Goal: Task Accomplishment & Management: Manage account settings

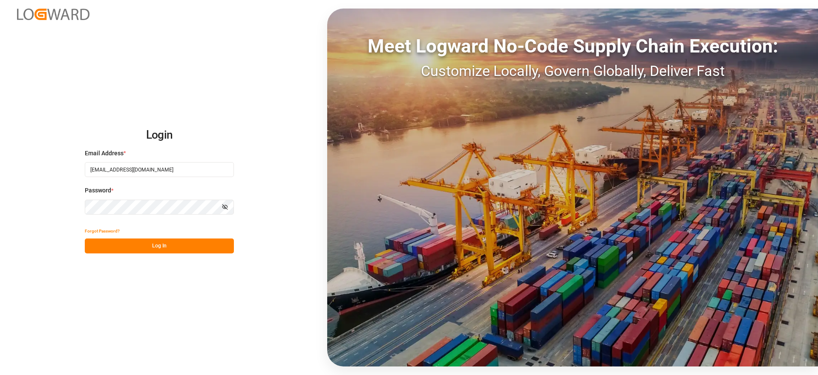
click at [192, 243] on button "Log In" at bounding box center [159, 245] width 149 height 15
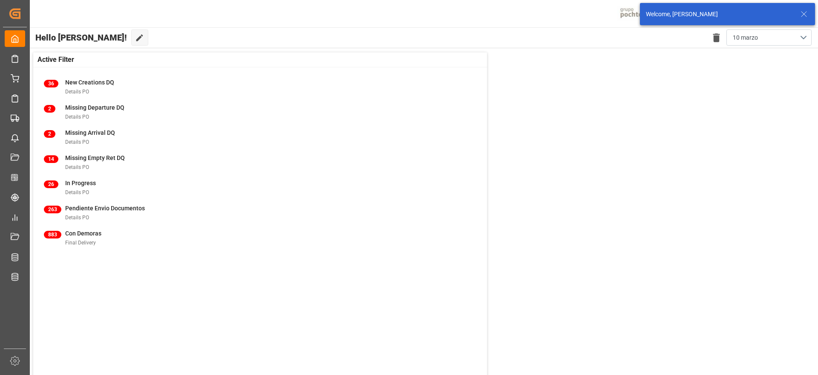
click at [805, 13] on line at bounding box center [804, 14] width 5 height 5
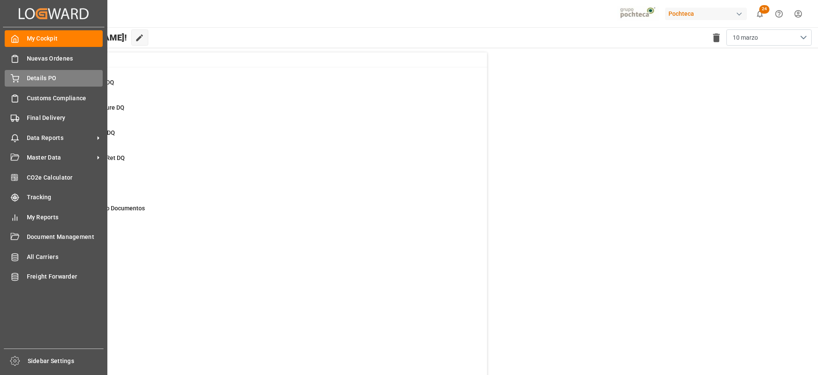
click at [49, 78] on span "Details PO" at bounding box center [65, 78] width 76 height 9
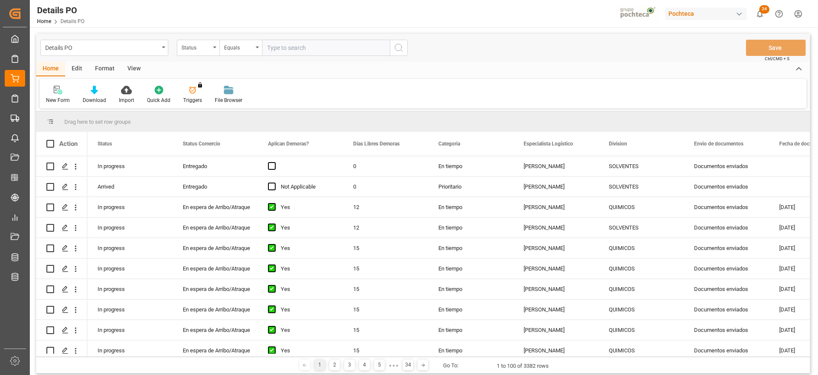
drag, startPoint x: 129, startPoint y: 98, endPoint x: 136, endPoint y: 68, distance: 31.5
click at [136, 68] on div "View" at bounding box center [134, 69] width 26 height 14
click at [92, 95] on div "Standard Templates" at bounding box center [96, 94] width 55 height 19
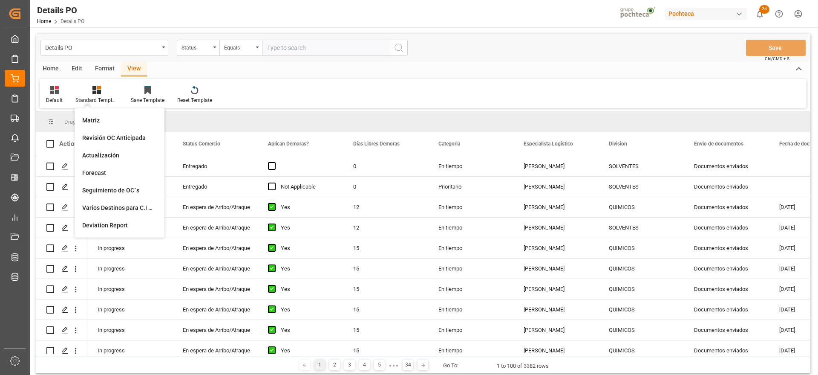
click at [135, 64] on div "View" at bounding box center [134, 69] width 26 height 14
click at [102, 68] on div "Format" at bounding box center [105, 69] width 32 height 14
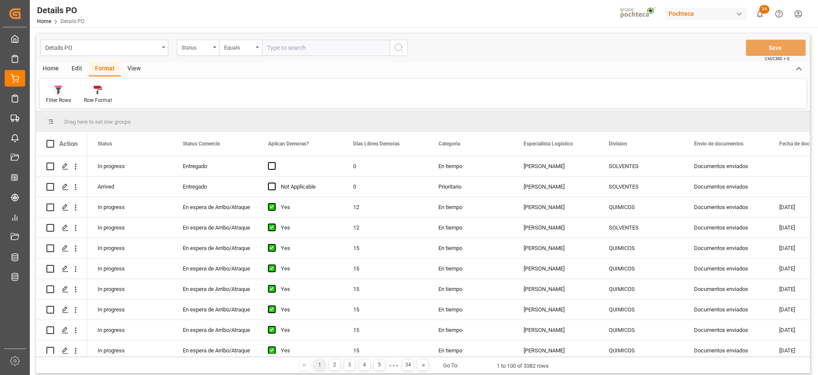
click at [64, 94] on div "Filter Rows" at bounding box center [59, 94] width 38 height 19
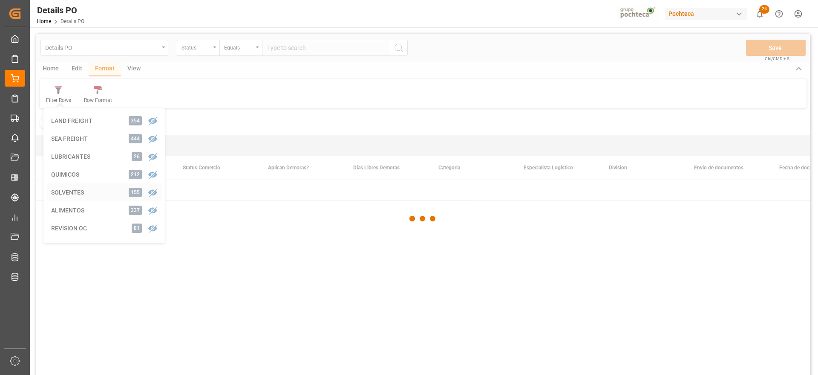
click at [75, 194] on div "Details PO Status Equals Save Ctrl/CMD + S Home Edit Format View Filter Rows LA…" at bounding box center [423, 216] width 774 height 364
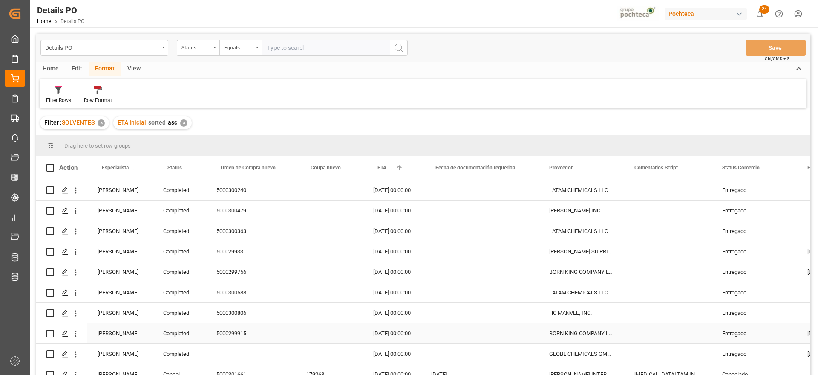
click at [123, 334] on div "[PERSON_NAME]" at bounding box center [120, 333] width 66 height 20
click at [139, 169] on span at bounding box center [139, 168] width 8 height 8
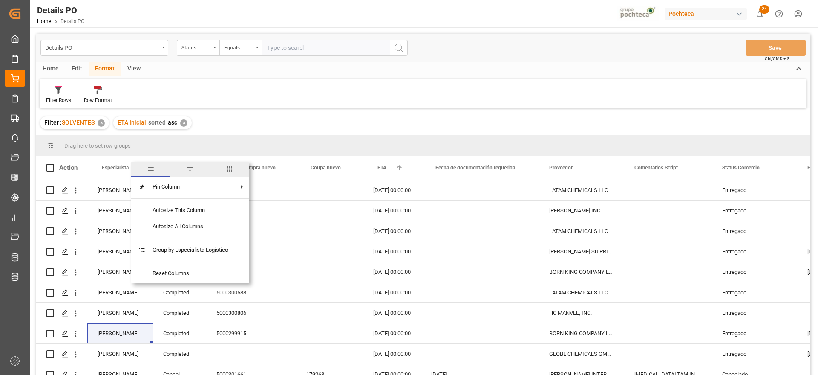
click at [194, 167] on span "filter" at bounding box center [190, 169] width 8 height 8
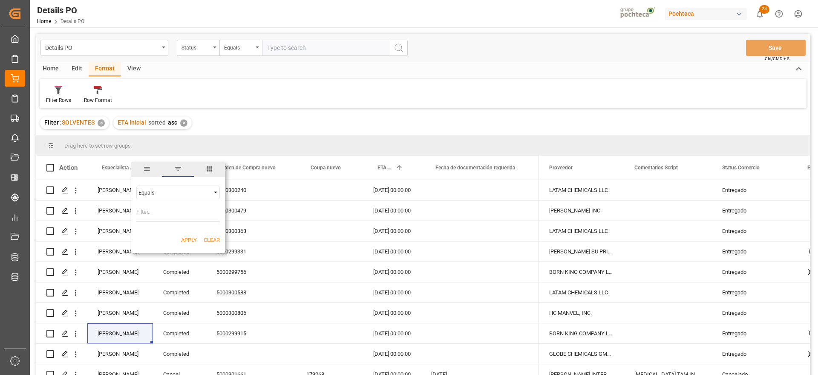
click at [169, 218] on input "Filter Value" at bounding box center [178, 213] width 84 height 17
type input "[PERSON_NAME]"
click at [188, 238] on button "Apply" at bounding box center [189, 240] width 16 height 9
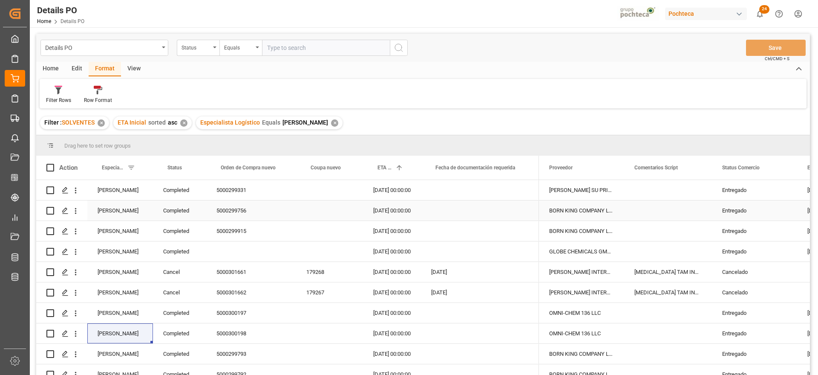
click at [178, 218] on div "Completed" at bounding box center [179, 210] width 53 height 20
click at [181, 187] on div "Completed" at bounding box center [179, 190] width 53 height 20
click at [190, 167] on span at bounding box center [192, 168] width 8 height 8
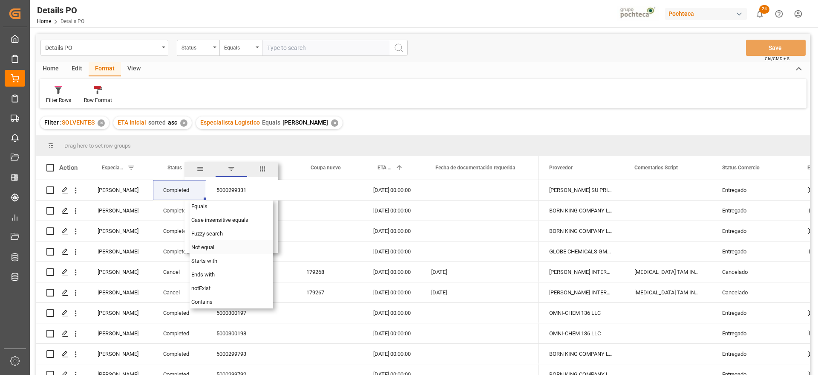
click at [213, 248] on span "Not equal" at bounding box center [202, 247] width 23 height 6
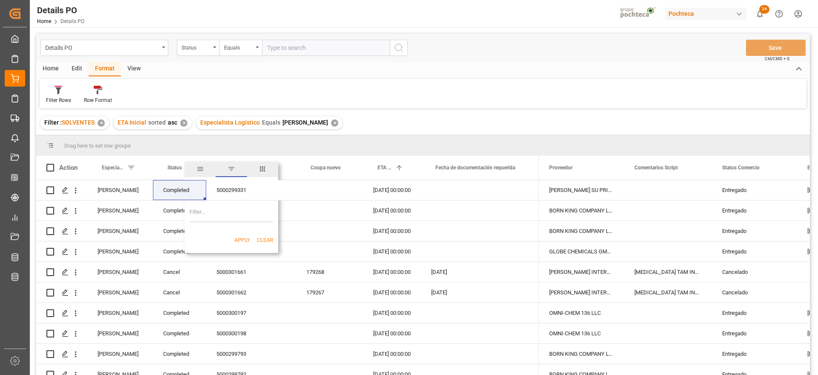
click at [214, 208] on input "Filter Value" at bounding box center [232, 213] width 84 height 17
paste input "Completed"
type input "Completed"
click at [245, 239] on button "Apply" at bounding box center [242, 240] width 16 height 9
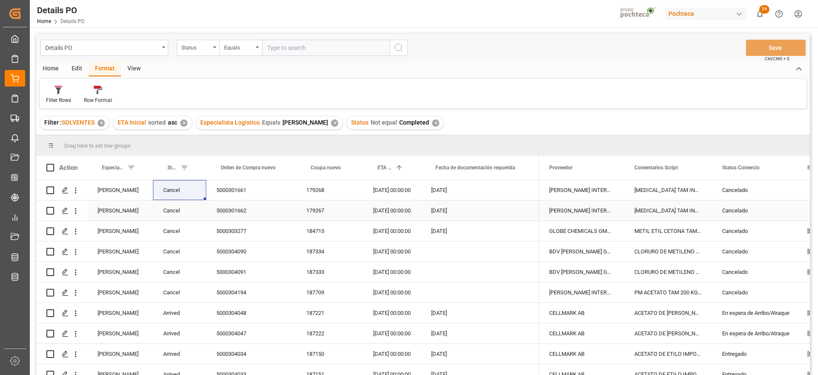
click at [414, 219] on div "[DATE] 00:00:00" at bounding box center [392, 210] width 58 height 20
click at [743, 188] on div "Cancelado" at bounding box center [754, 190] width 65 height 20
click at [786, 166] on span at bounding box center [784, 168] width 8 height 8
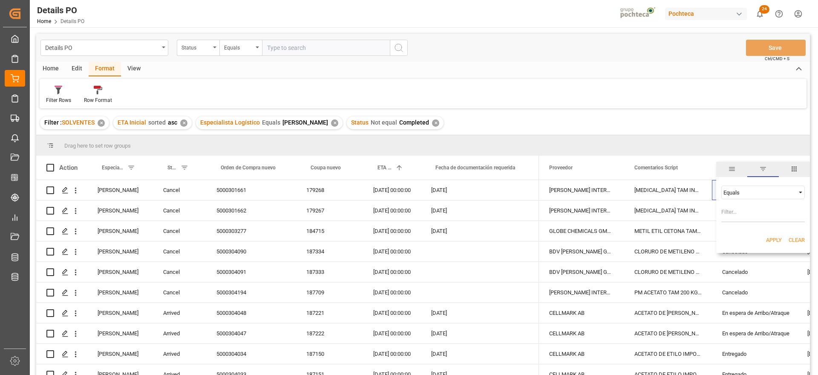
click at [757, 214] on input "Filter Value" at bounding box center [764, 213] width 84 height 17
click at [801, 191] on span "Filtering operator" at bounding box center [801, 192] width 8 height 8
click at [741, 217] on span "Not equal" at bounding box center [734, 220] width 23 height 6
click at [743, 217] on input "Filter Value" at bounding box center [764, 213] width 84 height 17
paste input "Cancelado"
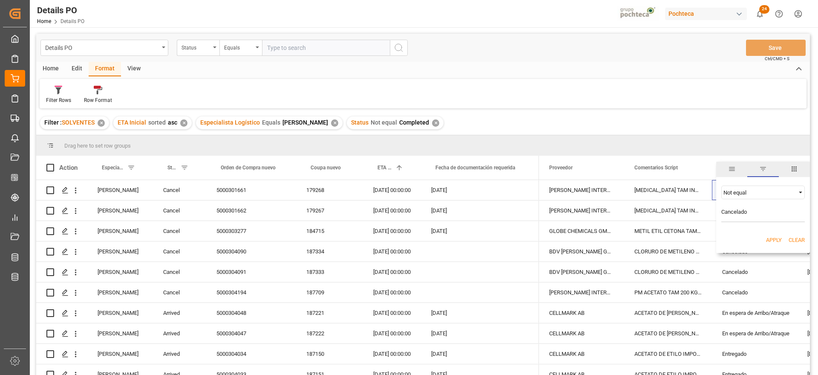
type input "Cancelado"
click at [784, 238] on div "Apply Clear" at bounding box center [763, 240] width 94 height 22
click at [779, 238] on button "Apply" at bounding box center [774, 240] width 16 height 9
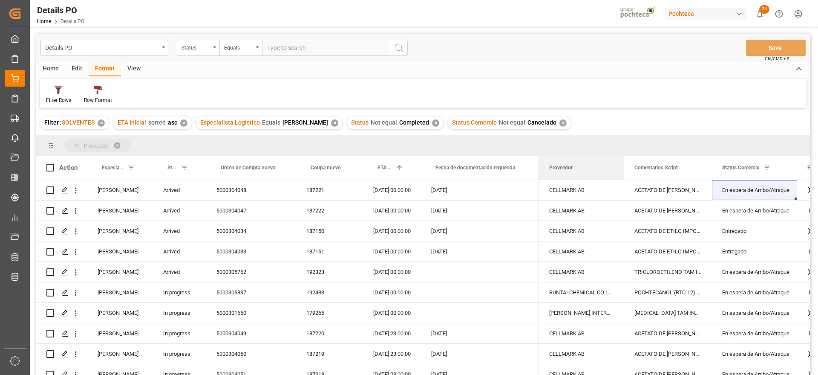
drag, startPoint x: 562, startPoint y: 169, endPoint x: 555, endPoint y: 148, distance: 21.8
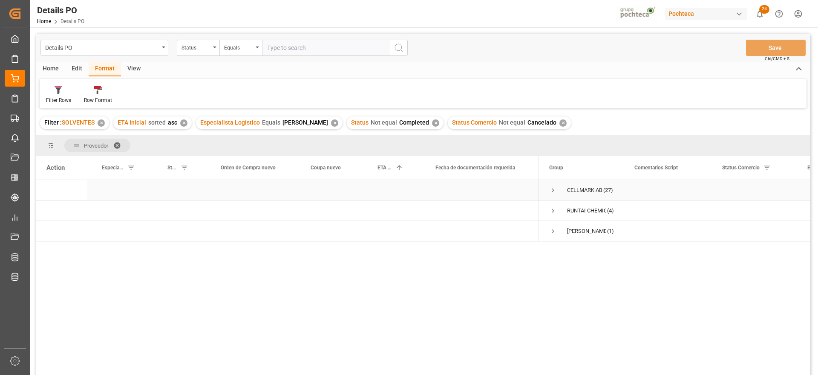
click at [554, 187] on span "Press SPACE to select this row." at bounding box center [553, 190] width 8 height 8
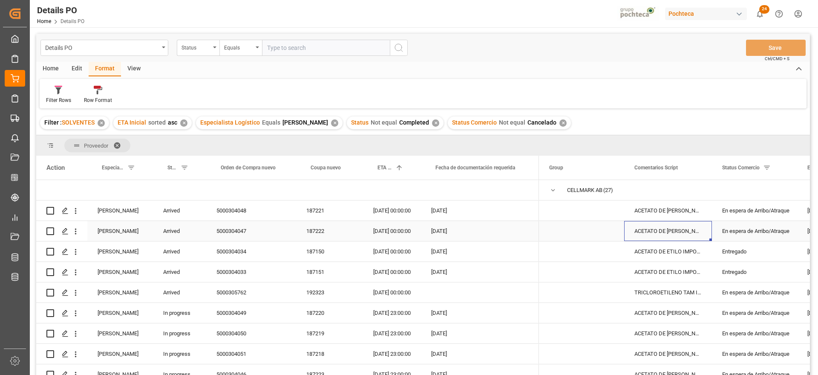
click at [706, 223] on div "ACETATO DE [PERSON_NAME] IMP GR (56874)" at bounding box center [668, 231] width 88 height 20
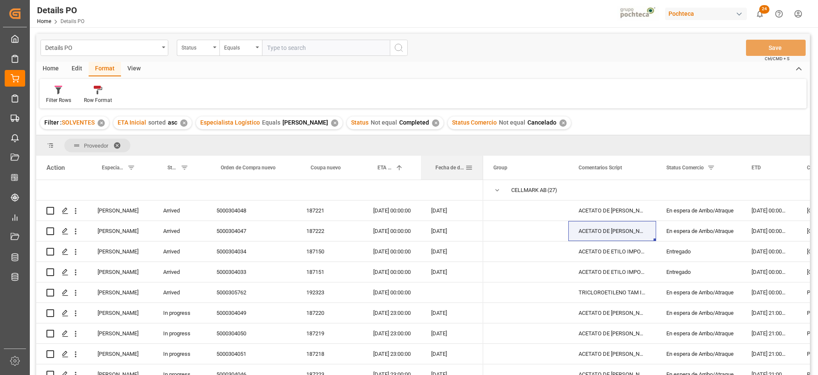
drag, startPoint x: 538, startPoint y: 162, endPoint x: 482, endPoint y: 169, distance: 56.3
click at [482, 169] on div at bounding box center [483, 168] width 3 height 24
drag, startPoint x: 295, startPoint y: 161, endPoint x: 272, endPoint y: 163, distance: 22.2
click at [272, 163] on div "Orden de Compra nuevo" at bounding box center [251, 168] width 90 height 24
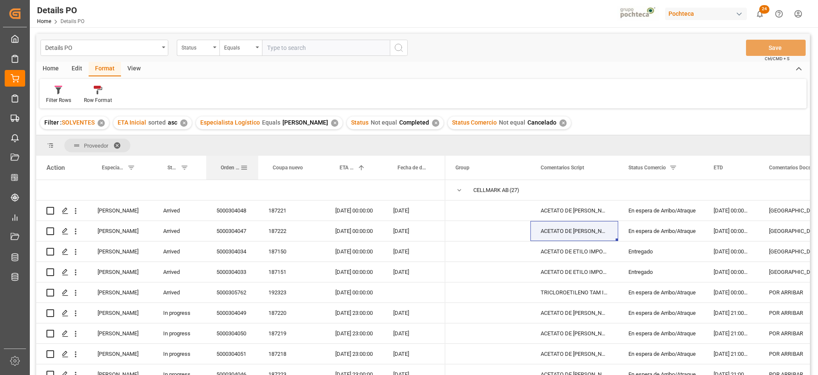
drag, startPoint x: 296, startPoint y: 166, endPoint x: 258, endPoint y: 168, distance: 38.0
click at [258, 168] on div at bounding box center [258, 168] width 3 height 24
click at [599, 254] on div "ACETATO DE ETILO IMPORTADO GR (30104)" at bounding box center [575, 251] width 88 height 20
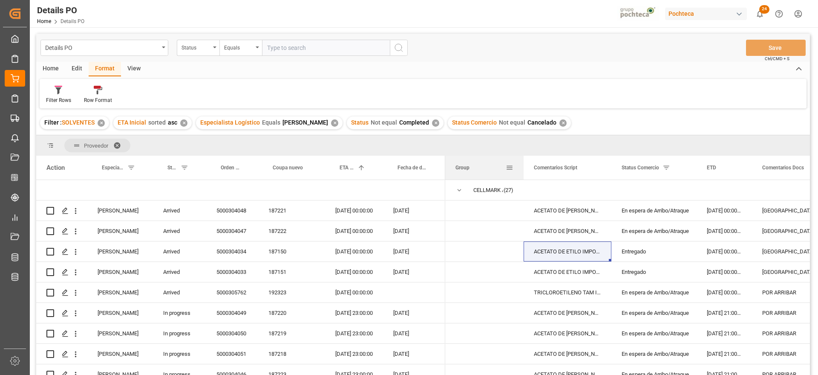
drag, startPoint x: 530, startPoint y: 162, endPoint x: 523, endPoint y: 164, distance: 7.0
click at [523, 164] on div at bounding box center [523, 168] width 3 height 24
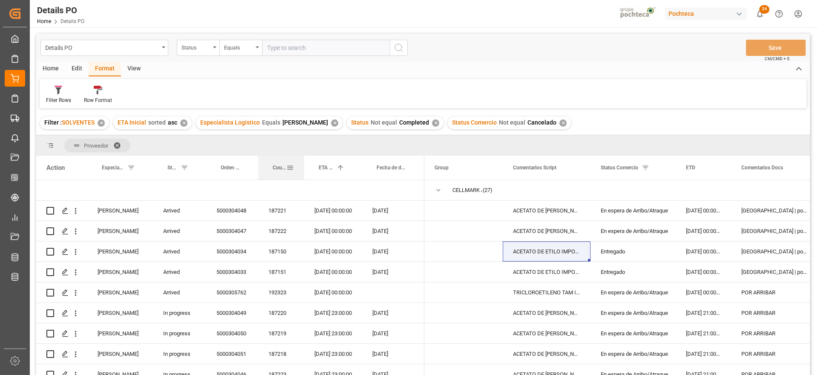
drag, startPoint x: 324, startPoint y: 166, endPoint x: 303, endPoint y: 171, distance: 21.4
click at [303, 171] on div at bounding box center [304, 168] width 3 height 24
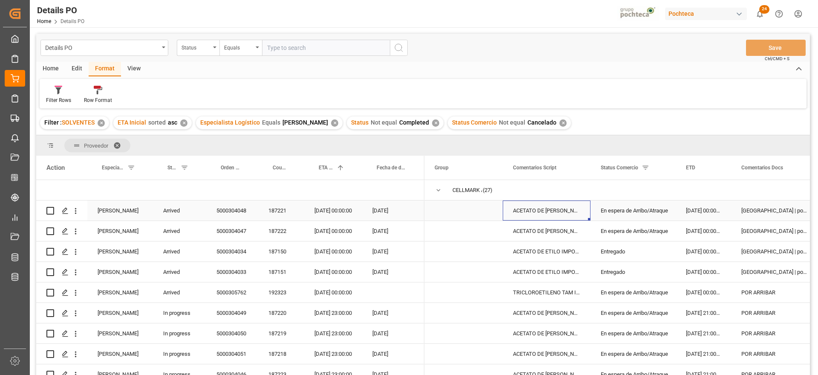
click at [552, 217] on div "ACETATO DE [PERSON_NAME] IMP GR (56874)" at bounding box center [547, 210] width 88 height 20
click at [282, 207] on div "187221" at bounding box center [281, 210] width 46 height 20
click at [635, 207] on div "En espera de Arribo/Atraque" at bounding box center [633, 211] width 65 height 20
click at [660, 211] on icon "open menu" at bounding box center [660, 216] width 10 height 10
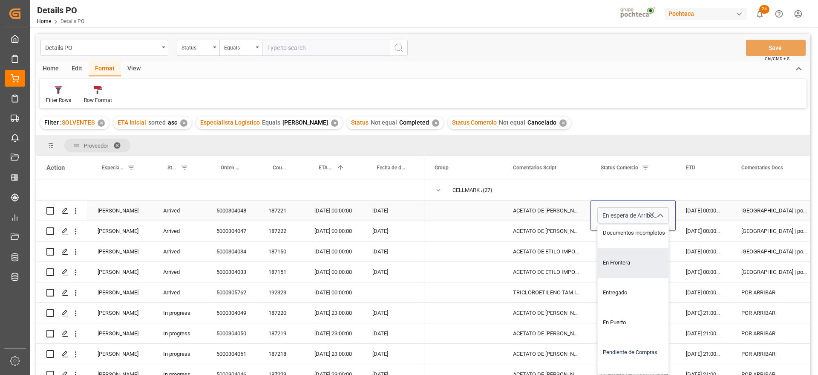
scroll to position [107, 0]
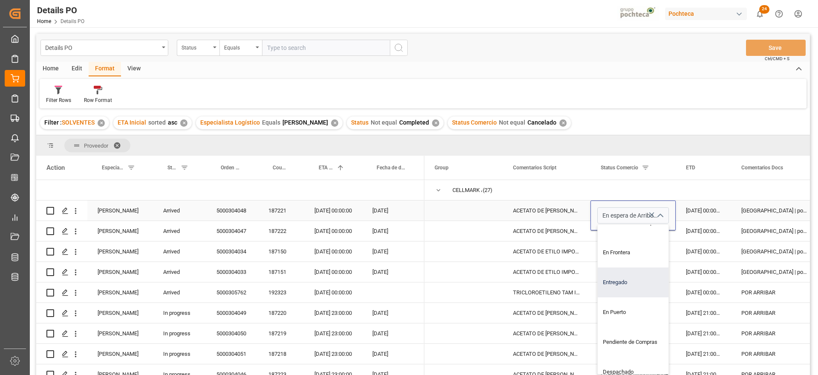
click at [627, 272] on div "Entregado" at bounding box center [638, 282] width 81 height 30
type input "Entregado"
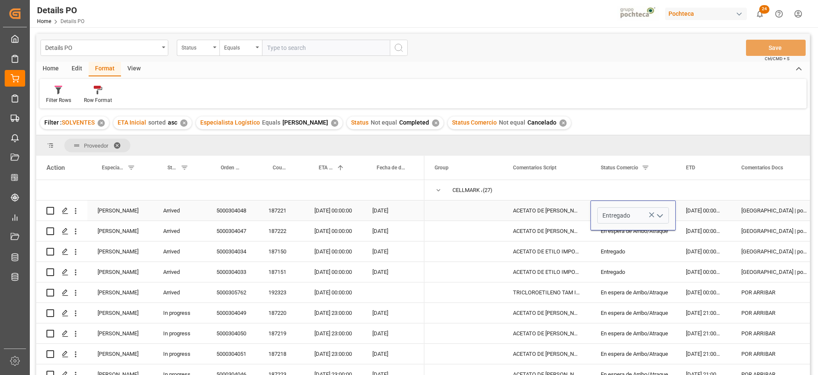
click at [696, 209] on div "[DATE] 00:00:00" at bounding box center [703, 210] width 55 height 20
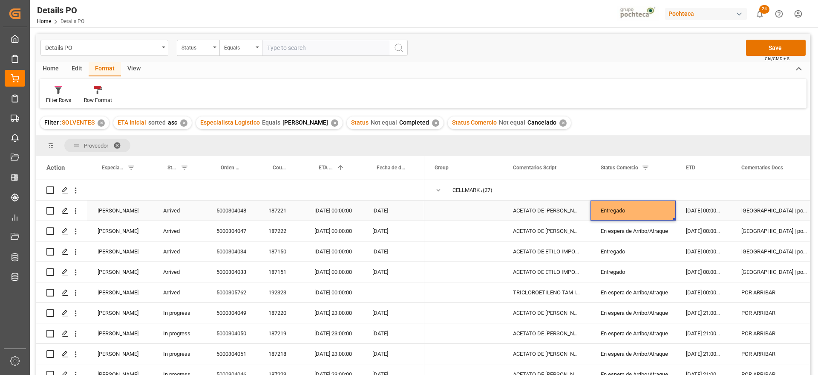
click at [627, 215] on div "Entregado" at bounding box center [633, 211] width 65 height 20
click at [627, 218] on div "Entregado" at bounding box center [633, 211] width 65 height 20
click at [624, 231] on div "En espera de Arribo/Atraque" at bounding box center [633, 231] width 65 height 20
click at [731, 236] on div "[DATE] 00:00:00" at bounding box center [703, 231] width 55 height 20
click at [760, 233] on div "[GEOGRAPHIC_DATA] | por arribar" at bounding box center [774, 231] width 87 height 20
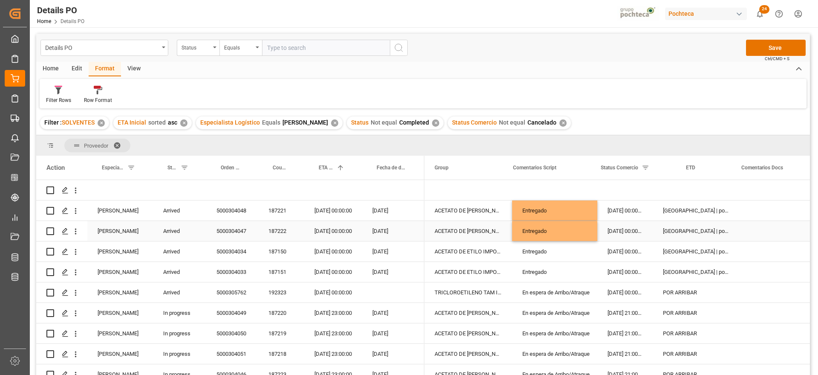
scroll to position [0, 0]
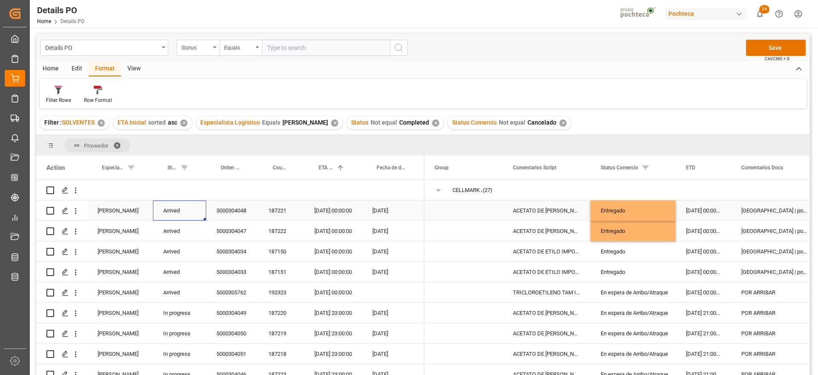
click at [179, 213] on div "Arrived" at bounding box center [179, 210] width 53 height 20
click at [190, 213] on icon "Press SPACE to select this row." at bounding box center [186, 214] width 9 height 9
click at [190, 211] on button "Select" at bounding box center [180, 215] width 40 height 16
click at [182, 318] on div "Cancel" at bounding box center [180, 313] width 30 height 9
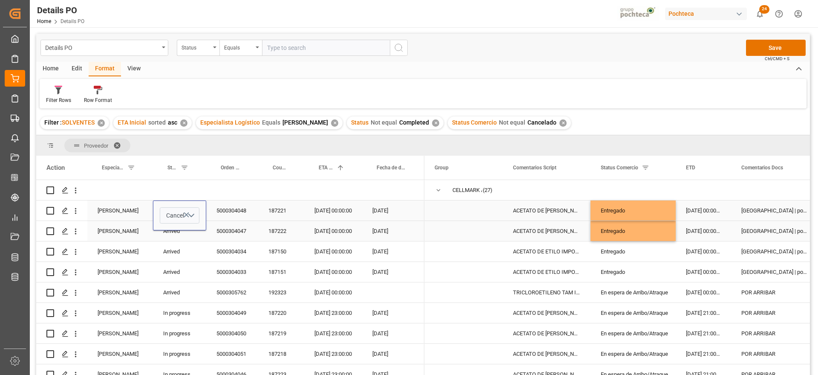
click at [225, 219] on div "5000304048" at bounding box center [232, 210] width 52 height 20
click at [175, 214] on div "Cancel" at bounding box center [179, 210] width 53 height 20
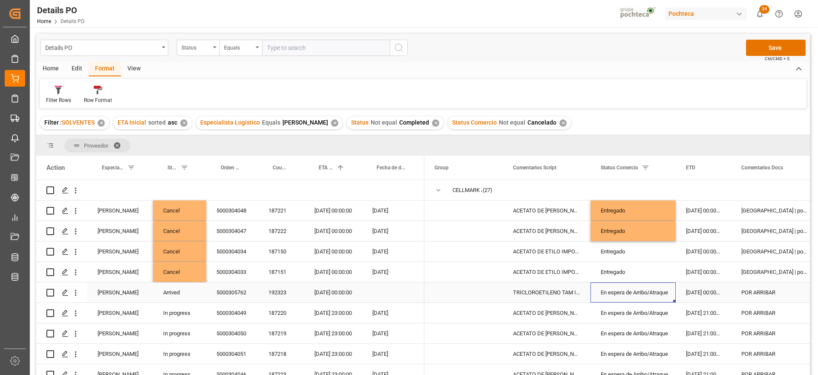
click at [623, 294] on div "En espera de Arribo/Atraque" at bounding box center [633, 293] width 65 height 20
click at [248, 295] on div "5000305762" at bounding box center [232, 292] width 52 height 20
click at [766, 293] on div "POR ARRIBAR" at bounding box center [774, 292] width 87 height 20
drag, startPoint x: 766, startPoint y: 293, endPoint x: 737, endPoint y: 298, distance: 29.4
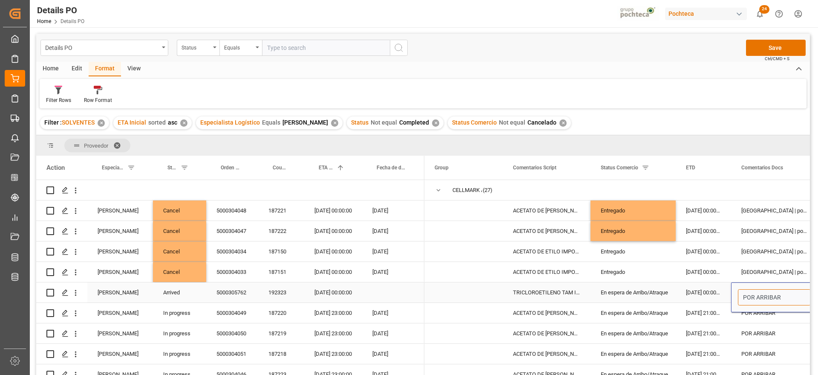
click at [737, 298] on div "POR ARRIBAR" at bounding box center [774, 297] width 87 height 30
type input "e"
type input "En espera de unidad"
click at [753, 318] on div "POR ARRIBAR" at bounding box center [774, 313] width 87 height 20
click at [627, 291] on div "En espera de Arribo/Atraque" at bounding box center [633, 293] width 65 height 20
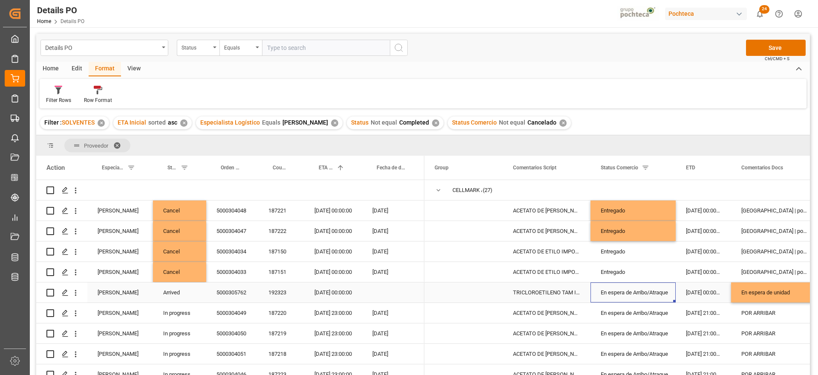
click at [627, 291] on div "En espera de Arribo/Atraque" at bounding box center [633, 293] width 65 height 20
click at [660, 294] on icon "open menu" at bounding box center [660, 297] width 10 height 10
click at [622, 326] on div "En proceso" at bounding box center [638, 321] width 81 height 30
type input "En proceso"
click at [726, 293] on div "[DATE] 00:00:00" at bounding box center [703, 292] width 55 height 20
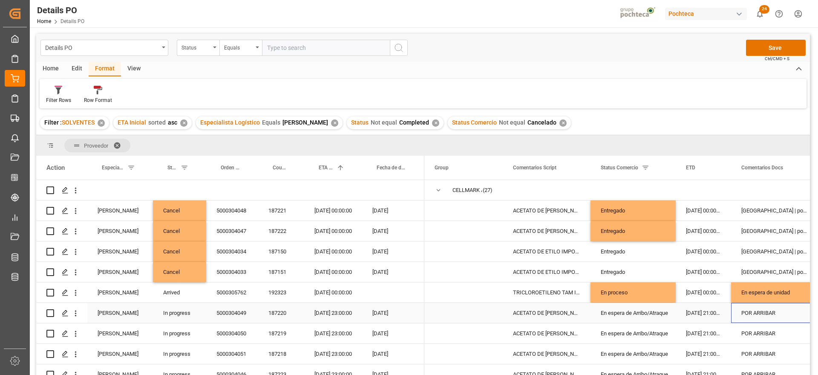
drag, startPoint x: 753, startPoint y: 312, endPoint x: 589, endPoint y: 333, distance: 165.9
click at [753, 312] on div "POR ARRIBAR" at bounding box center [774, 313] width 87 height 20
click at [234, 314] on div "5000304049" at bounding box center [232, 313] width 52 height 20
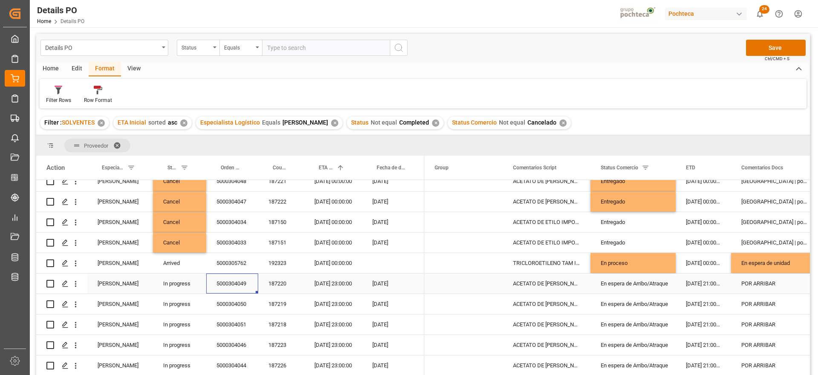
scroll to position [53, 0]
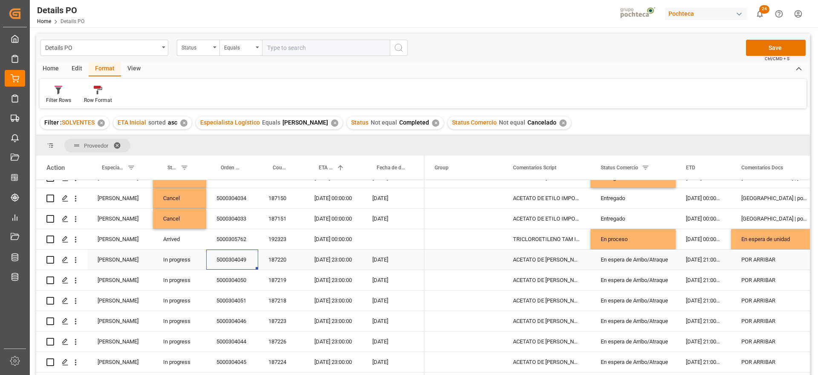
click at [327, 262] on div "[DATE] 23:00:00" at bounding box center [333, 259] width 58 height 20
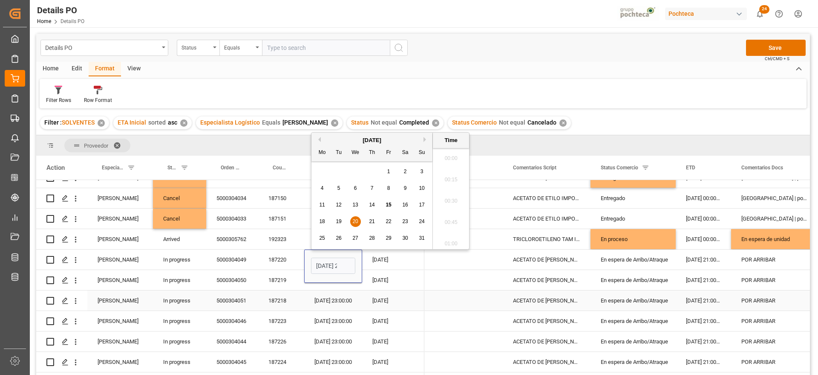
scroll to position [0, 25]
click at [421, 225] on div "24" at bounding box center [422, 222] width 11 height 10
type input "[DATE] 23:00"
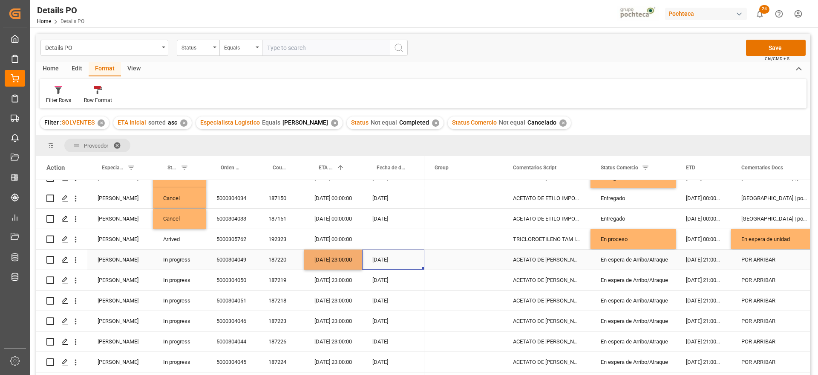
click at [379, 264] on div "[DATE]" at bounding box center [393, 259] width 62 height 20
click at [338, 259] on div "[DATE] 23:00:00" at bounding box center [333, 259] width 58 height 20
click at [347, 257] on div "[DATE] 23:00:00" at bounding box center [333, 259] width 58 height 20
click at [332, 281] on div "[DATE] 23:00:00" at bounding box center [333, 280] width 58 height 20
click at [378, 259] on div "[DATE]" at bounding box center [393, 259] width 62 height 20
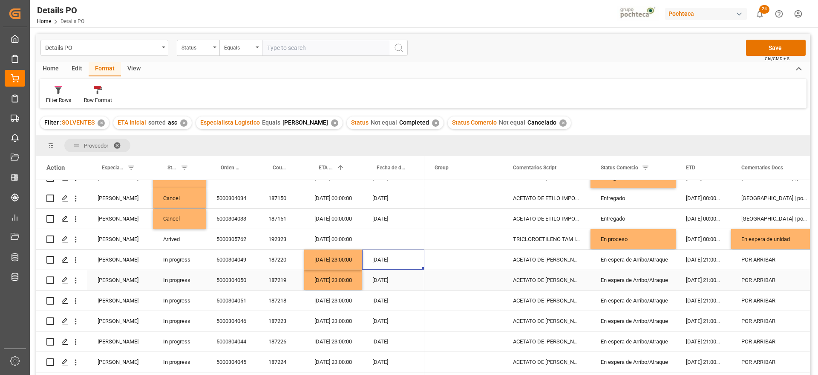
click at [756, 280] on div "POR ARRIBAR" at bounding box center [774, 280] width 87 height 20
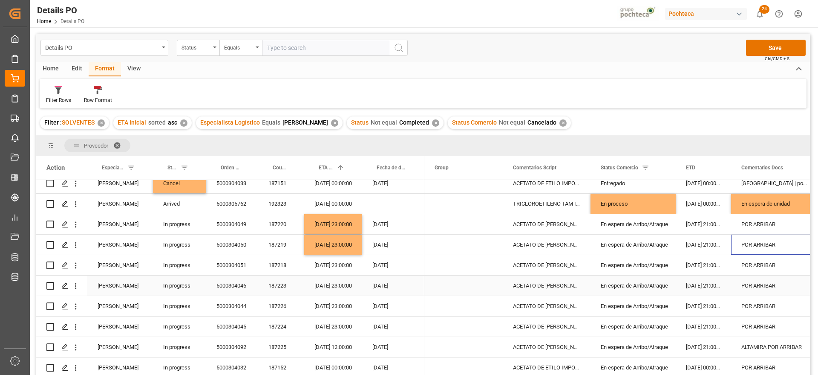
scroll to position [107, 0]
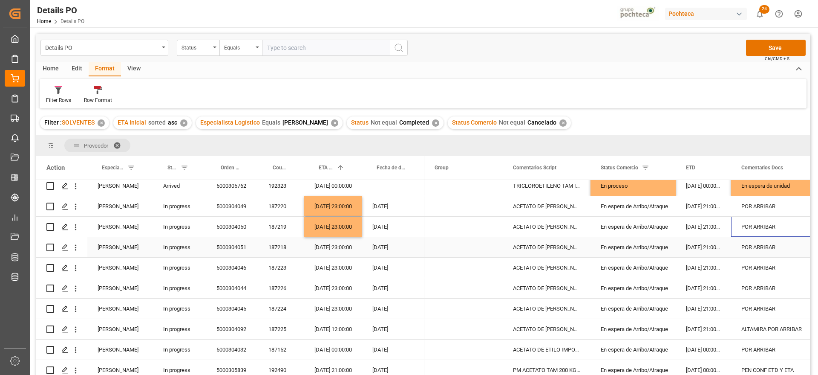
click at [327, 251] on div "[DATE] 23:00:00" at bounding box center [333, 247] width 58 height 20
click at [222, 254] on div "5000304051" at bounding box center [232, 247] width 52 height 20
click at [338, 246] on div "[DATE] 23:00:00" at bounding box center [333, 247] width 58 height 20
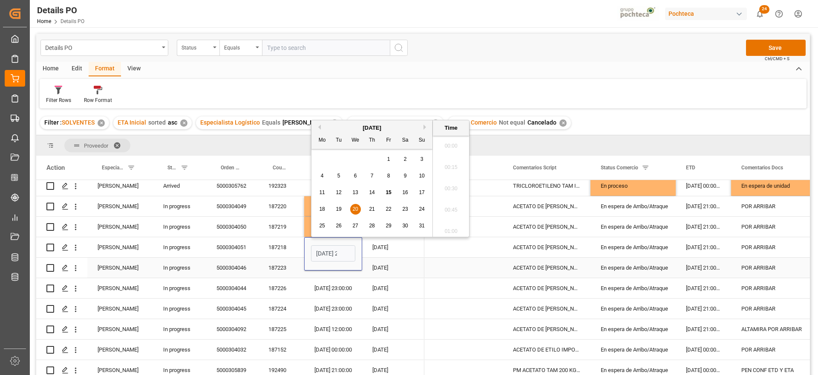
scroll to position [0, 25]
click at [357, 226] on span "27" at bounding box center [355, 225] width 6 height 6
type input "[DATE] 23:00"
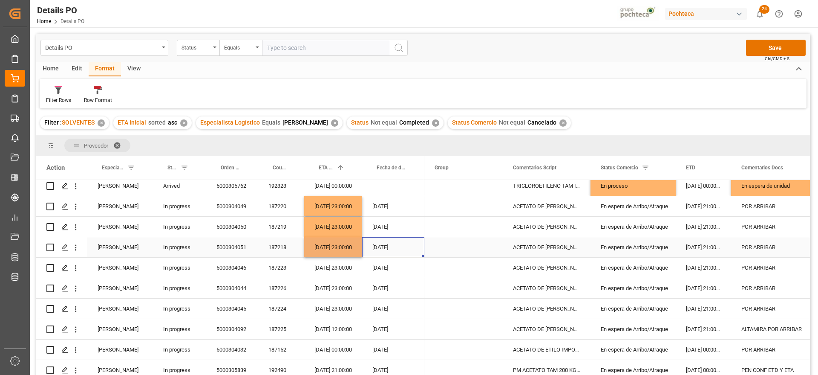
click at [371, 248] on div "[DATE]" at bounding box center [393, 247] width 62 height 20
click at [321, 267] on div "[DATE] 23:00:00" at bounding box center [333, 267] width 58 height 20
click at [233, 267] on div "5000304046" at bounding box center [232, 267] width 52 height 20
click at [326, 247] on div "[DATE] 23:00:00" at bounding box center [333, 247] width 58 height 20
click at [322, 289] on div "[DATE] 23:00:00" at bounding box center [333, 288] width 58 height 20
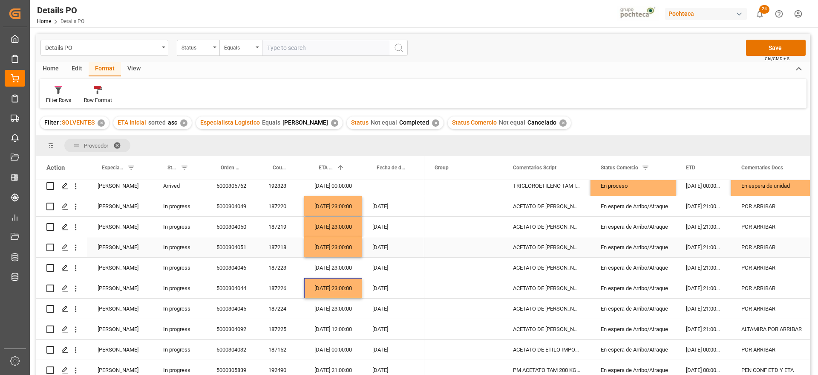
click at [764, 246] on div "POR ARRIBAR" at bounding box center [774, 247] width 87 height 20
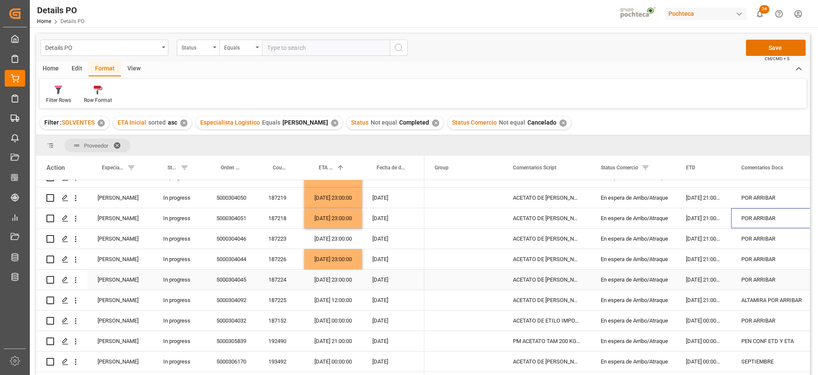
scroll to position [160, 0]
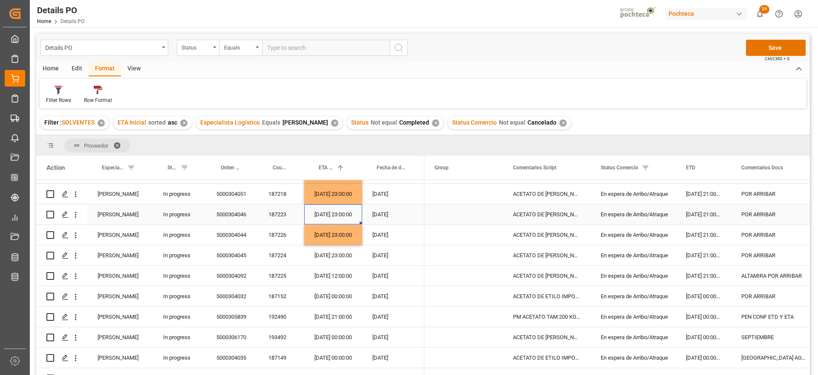
click at [326, 215] on div "[DATE] 23:00:00" at bounding box center [333, 214] width 58 height 20
click at [240, 214] on div "5000304046" at bounding box center [232, 214] width 52 height 20
click at [326, 214] on div "[DATE] 23:00:00" at bounding box center [333, 214] width 58 height 20
click at [331, 217] on div "[DATE] 23:00:00" at bounding box center [333, 214] width 58 height 20
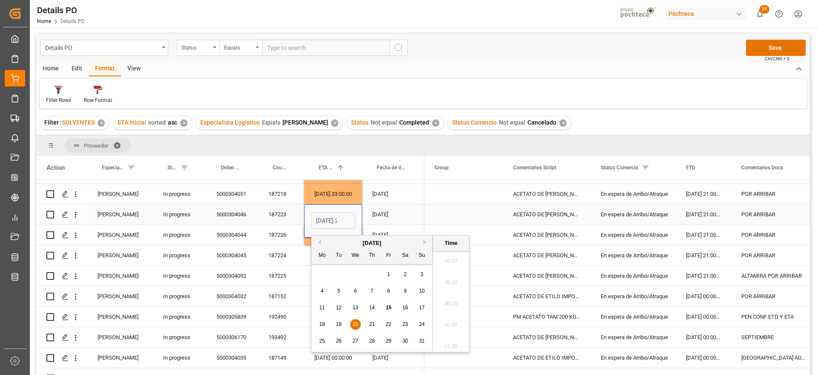
scroll to position [0, 25]
click at [418, 324] on div "24" at bounding box center [422, 324] width 11 height 10
type input "[DATE] 23:00"
drag, startPoint x: 382, startPoint y: 197, endPoint x: 380, endPoint y: 202, distance: 4.8
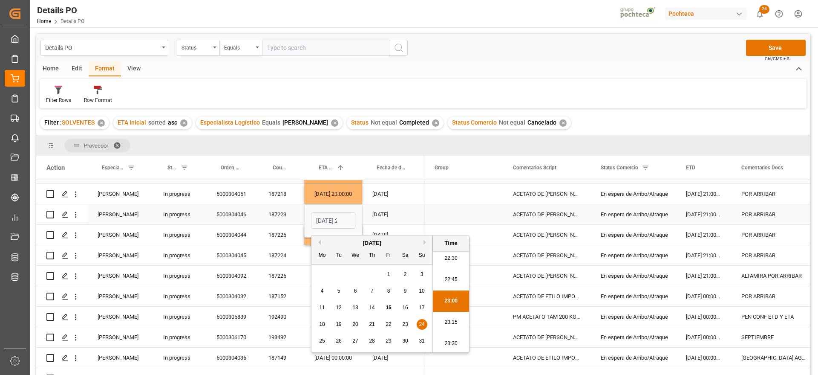
click at [381, 200] on div "[DATE]" at bounding box center [393, 194] width 62 height 20
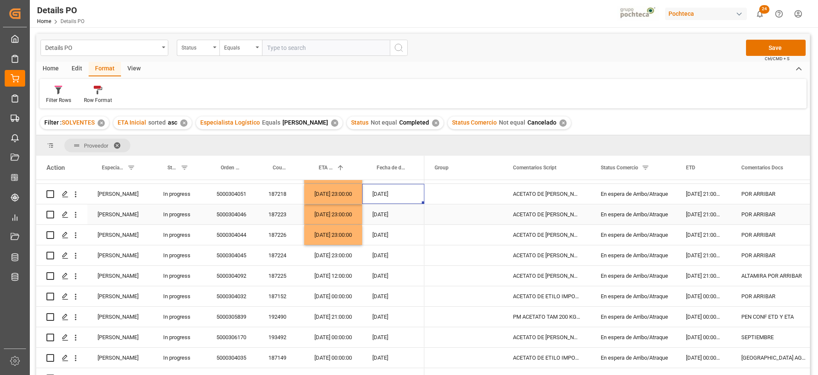
click at [322, 212] on div "[DATE] 23:00:00" at bounding box center [333, 214] width 58 height 20
click at [329, 251] on div "[DATE] 23:00:00" at bounding box center [333, 255] width 58 height 20
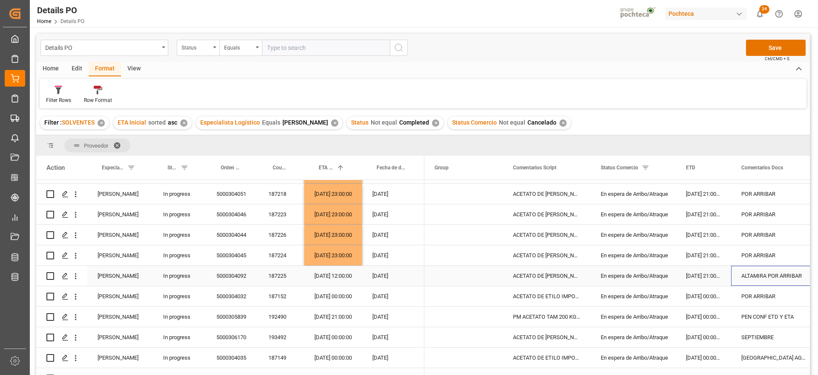
click at [763, 280] on div "ALTAMIRA POR ARRIBAR" at bounding box center [774, 276] width 87 height 20
click at [231, 279] on div "5000304092" at bounding box center [232, 276] width 52 height 20
click at [328, 272] on div "[DATE] 12:00:00" at bounding box center [333, 276] width 58 height 20
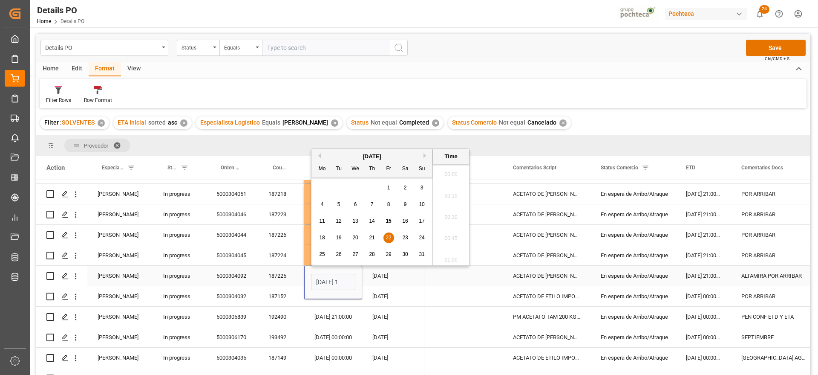
scroll to position [0, 25]
click at [374, 253] on span "28" at bounding box center [372, 254] width 6 height 6
type input "[DATE] 12:00"
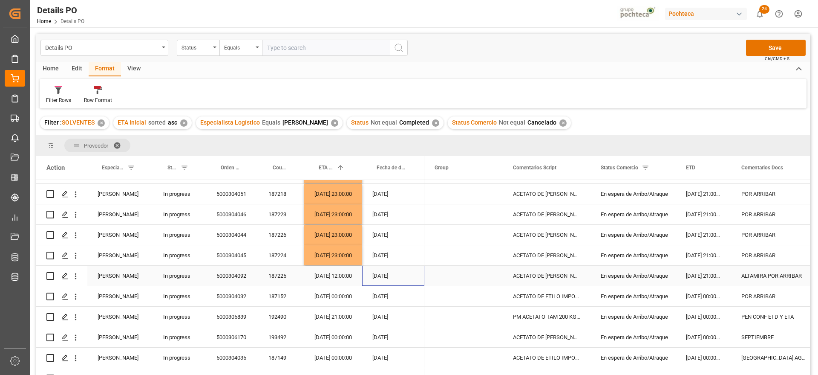
click at [379, 278] on div "[DATE]" at bounding box center [393, 276] width 62 height 20
click at [769, 277] on div "ALTAMIRA POR ARRIBAR" at bounding box center [774, 276] width 87 height 20
click at [326, 298] on div "[DATE] 00:00:00" at bounding box center [333, 296] width 58 height 20
click at [245, 297] on div "5000304032" at bounding box center [232, 296] width 52 height 20
click at [327, 294] on div "[DATE] 00:00:00" at bounding box center [333, 296] width 58 height 20
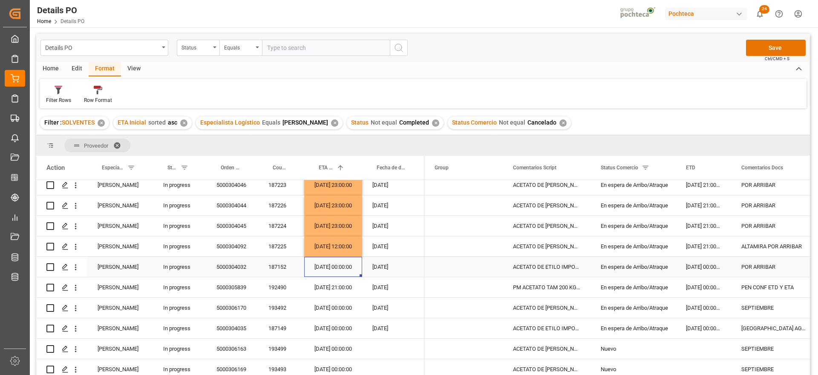
scroll to position [213, 0]
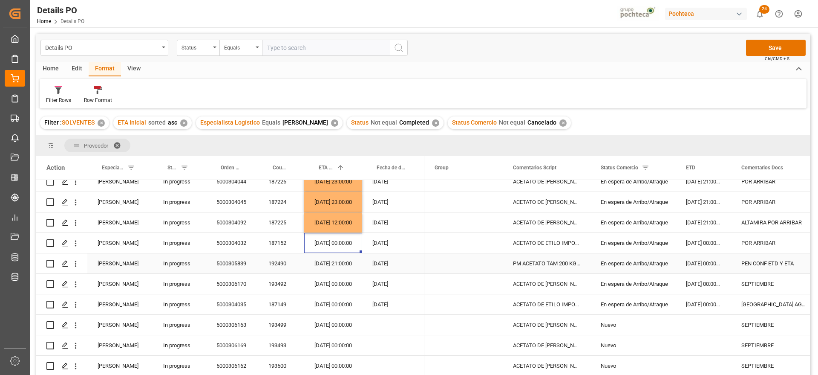
click at [631, 261] on div "En espera de Arribo/Atraque" at bounding box center [633, 264] width 65 height 20
click at [321, 262] on div "[DATE] 21:00:00" at bounding box center [333, 263] width 58 height 20
click at [226, 261] on div "5000305839" at bounding box center [232, 263] width 52 height 20
click at [345, 266] on div "[DATE] 21:00:00" at bounding box center [333, 263] width 58 height 20
click at [342, 264] on div "[DATE] 21:00:00" at bounding box center [333, 263] width 58 height 20
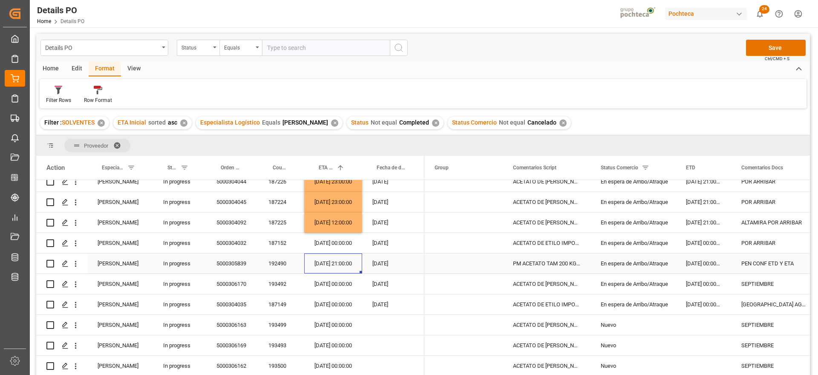
click at [342, 264] on div "[DATE] 21:00:00" at bounding box center [333, 263] width 58 height 20
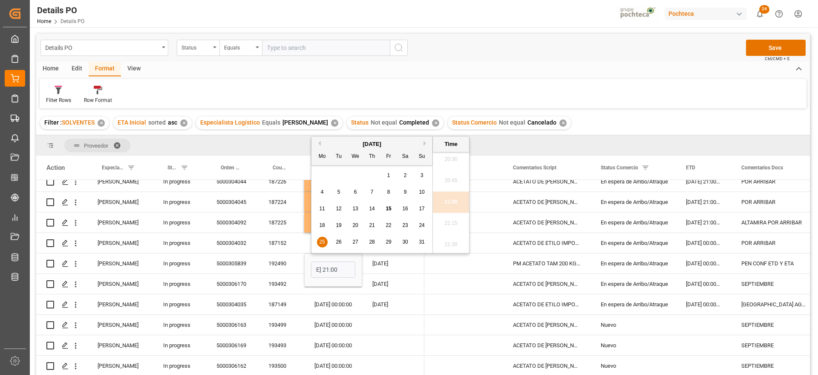
click at [387, 223] on span "22" at bounding box center [389, 225] width 6 height 6
type input "[DATE] 21:00"
click at [382, 267] on div "[DATE]" at bounding box center [393, 263] width 62 height 20
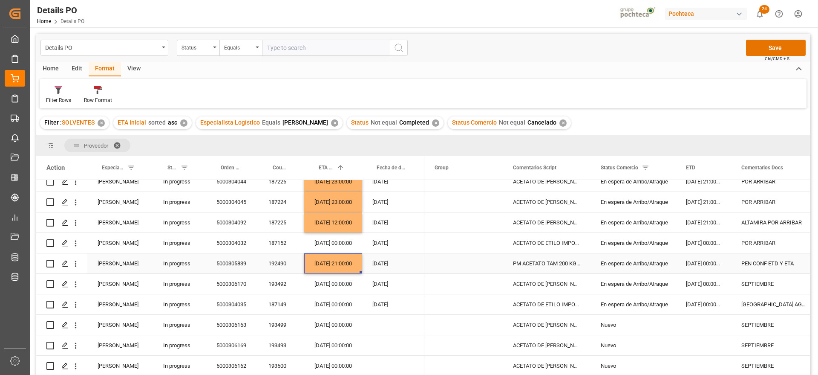
click at [331, 267] on div "[DATE] 21:00:00" at bounding box center [333, 263] width 58 height 20
click at [339, 280] on div "[DATE] 00:00:00" at bounding box center [333, 284] width 58 height 20
click at [770, 262] on div "PEN CONF ETD Y ETA" at bounding box center [774, 263] width 87 height 20
click at [757, 197] on div "POR ARRIBAR" at bounding box center [774, 202] width 87 height 20
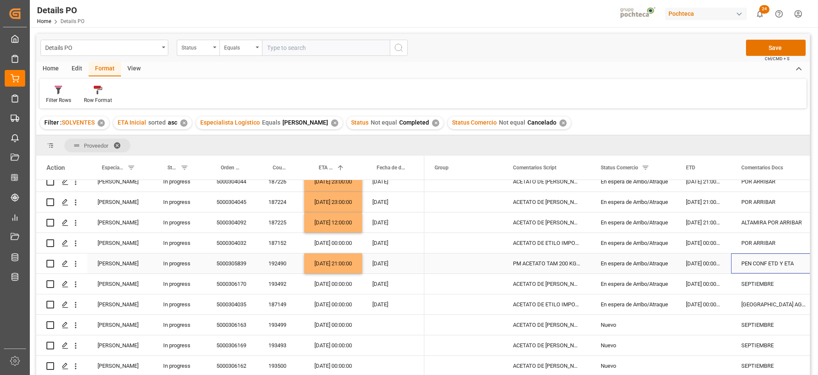
click at [754, 261] on div "PEN CONF ETD Y ETA" at bounding box center [774, 263] width 87 height 20
click at [758, 285] on div "SEPTIEMBRE" at bounding box center [774, 284] width 87 height 20
click at [242, 284] on div "5000306170" at bounding box center [232, 284] width 52 height 20
click at [336, 284] on div "[DATE] 00:00:00" at bounding box center [333, 284] width 58 height 20
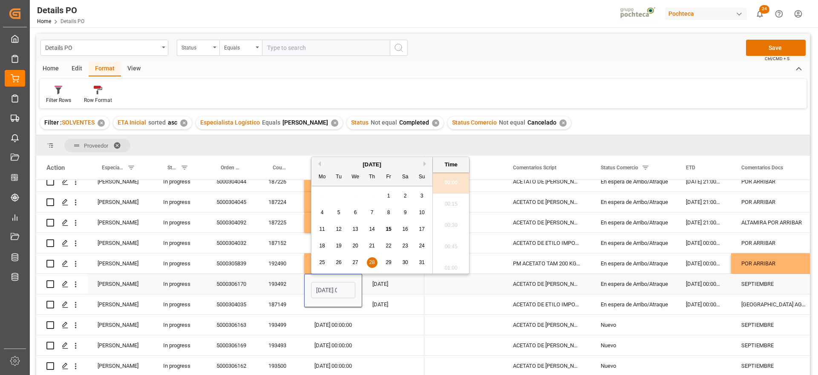
scroll to position [0, 25]
click at [405, 262] on span "30" at bounding box center [405, 262] width 6 height 6
type input "[DATE] 00:00"
click at [777, 283] on div "SEPTIEMBRE" at bounding box center [774, 284] width 87 height 20
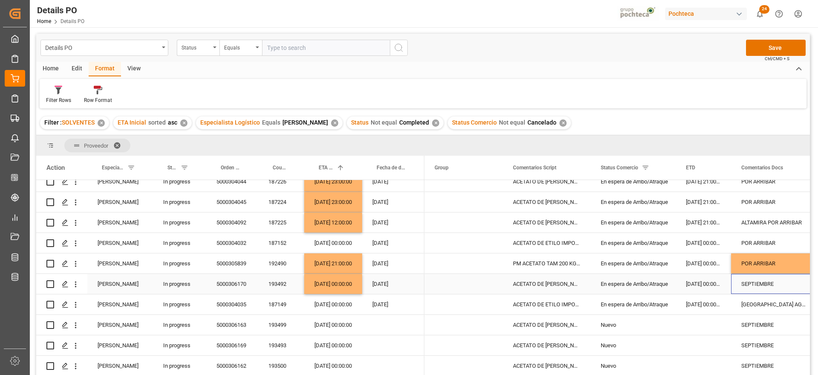
click at [772, 283] on div "SEPTIEMBRE" at bounding box center [774, 284] width 87 height 20
click at [776, 263] on div "POR ARRIBAR" at bounding box center [774, 263] width 87 height 20
click at [768, 283] on div "SEPTIEMBRE" at bounding box center [774, 284] width 87 height 20
click at [764, 298] on div "[GEOGRAPHIC_DATA] AGOSTO" at bounding box center [774, 304] width 87 height 20
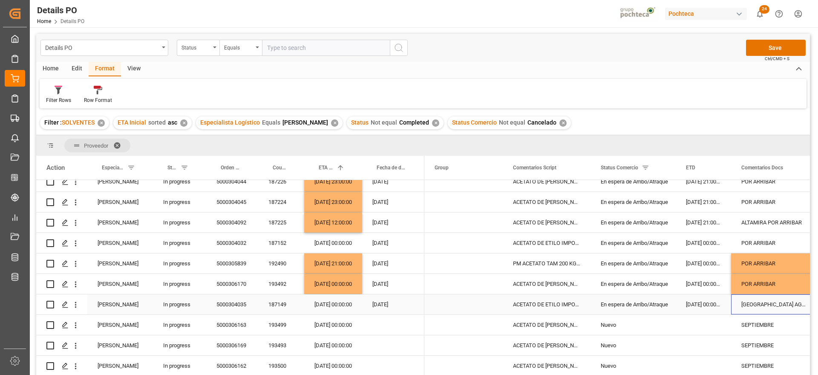
click at [229, 304] on div "5000304035" at bounding box center [232, 304] width 52 height 20
click at [339, 287] on div "[DATE] 00:00:00" at bounding box center [333, 284] width 58 height 20
click at [759, 279] on div "POR ARRIBAR" at bounding box center [774, 284] width 87 height 20
click at [776, 300] on div "[GEOGRAPHIC_DATA] AGOSTO" at bounding box center [774, 304] width 87 height 20
click at [773, 303] on div "[GEOGRAPHIC_DATA] AGOSTO" at bounding box center [774, 304] width 87 height 20
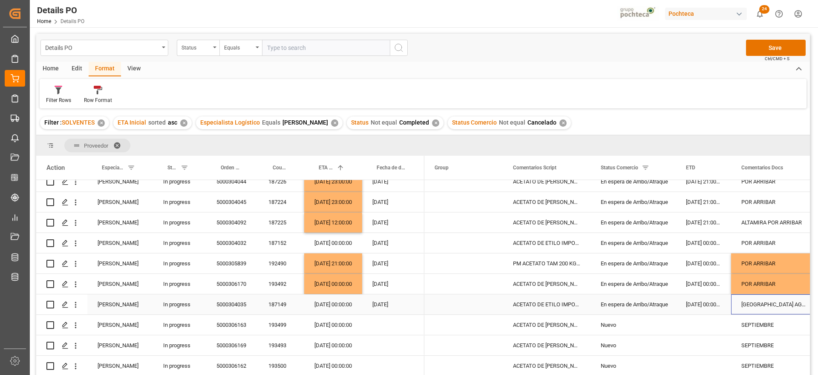
click at [773, 303] on div "[GEOGRAPHIC_DATA] AGOSTO" at bounding box center [774, 304] width 87 height 20
drag, startPoint x: 794, startPoint y: 308, endPoint x: 772, endPoint y: 309, distance: 22.2
click at [772, 309] on input "[GEOGRAPHIC_DATA] AGOSTO" at bounding box center [774, 309] width 73 height 16
type input "ALTAMIRA POR ARRIBAR"
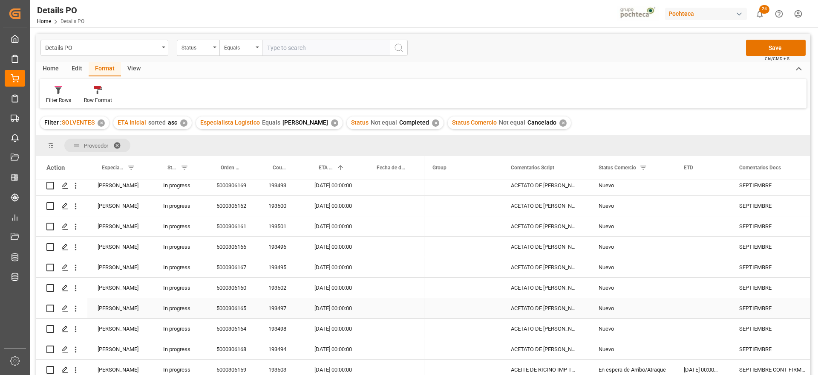
scroll to position [320, 0]
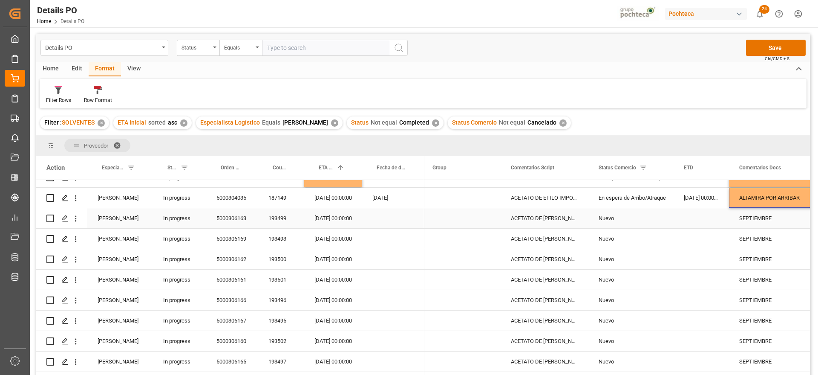
click at [237, 217] on div "5000306163" at bounding box center [232, 218] width 52 height 20
click at [241, 237] on div "5000306169" at bounding box center [232, 238] width 52 height 20
click at [232, 257] on div "5000306162" at bounding box center [232, 259] width 52 height 20
click at [272, 217] on div "193499" at bounding box center [281, 218] width 46 height 20
click at [755, 219] on div "SEPTIEMBRE" at bounding box center [772, 218] width 87 height 20
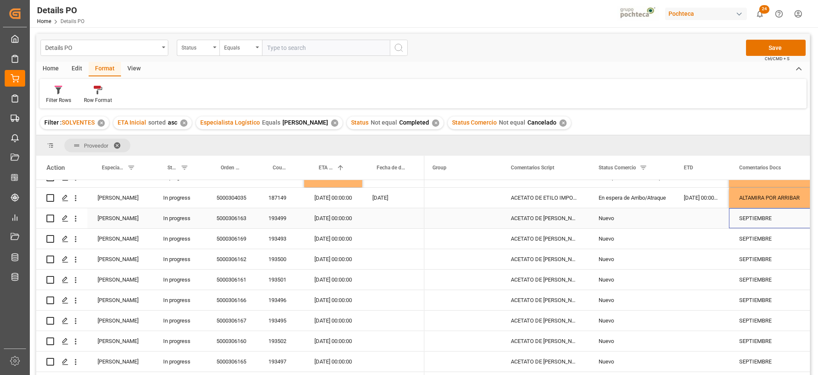
click at [755, 219] on div "SEPTIEMBRE" at bounding box center [772, 218] width 87 height 20
click at [742, 221] on input "SEPTIEMBRE" at bounding box center [772, 223] width 73 height 16
click at [655, 222] on div "Nuevo" at bounding box center [631, 218] width 65 height 20
click at [660, 222] on polyline "open menu" at bounding box center [658, 223] width 5 height 3
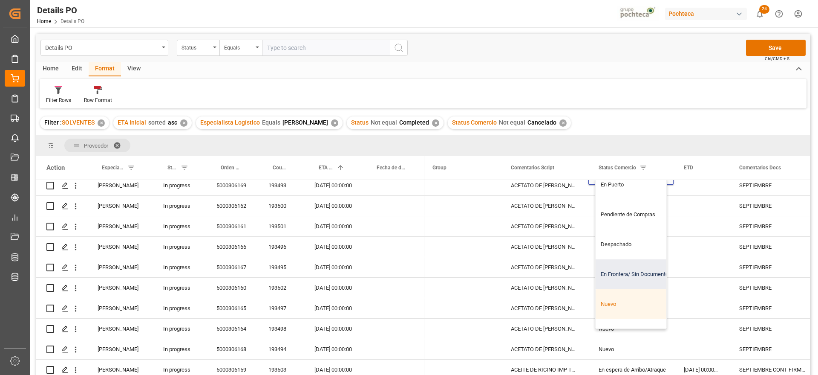
scroll to position [213, 0]
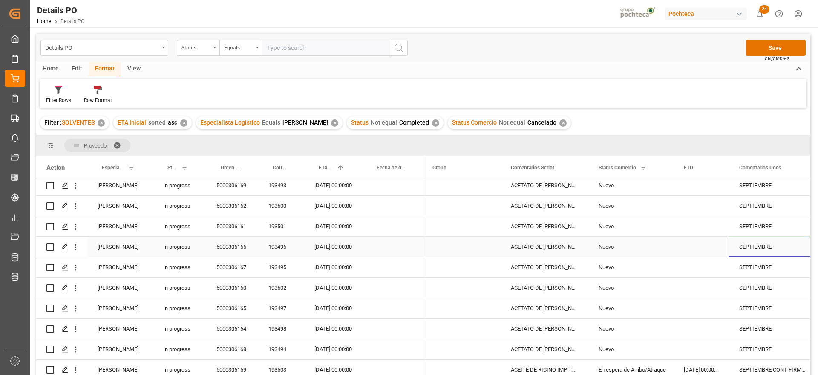
click at [778, 237] on div "SEPTIEMBRE" at bounding box center [772, 247] width 87 height 20
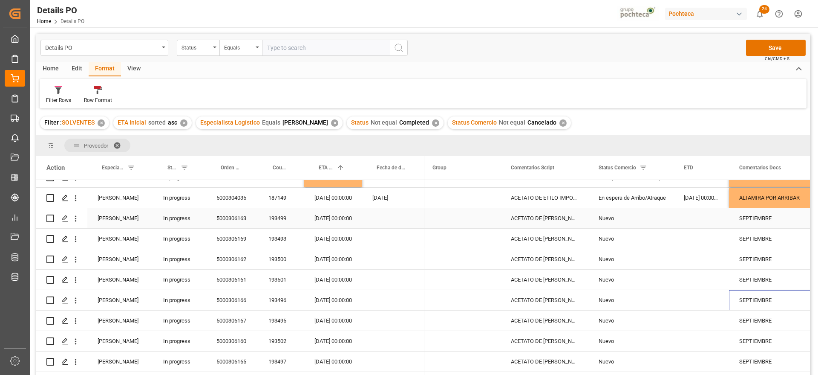
click at [746, 216] on div "SEPTIEMBRE" at bounding box center [772, 218] width 87 height 20
click at [733, 217] on div "SEPTIEMBRE" at bounding box center [772, 223] width 87 height 30
click at [741, 219] on input "SEPTIEMBRE" at bounding box center [772, 223] width 73 height 16
type input "sin documentos SEPTIEMBRE"
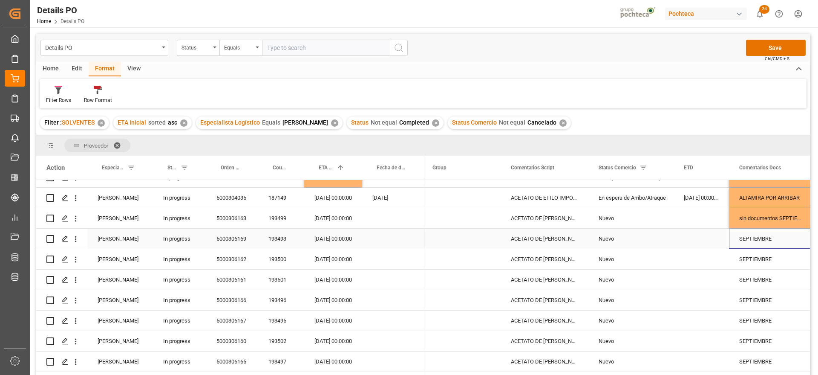
click at [761, 238] on div "SEPTIEMBRE" at bounding box center [772, 238] width 87 height 20
click at [783, 217] on div "sin documentos SEPTIEMBRE" at bounding box center [772, 218] width 87 height 20
drag, startPoint x: 783, startPoint y: 220, endPoint x: 732, endPoint y: 220, distance: 50.7
click at [732, 220] on div "sin documentos SEPTIEMBRE" at bounding box center [772, 223] width 87 height 30
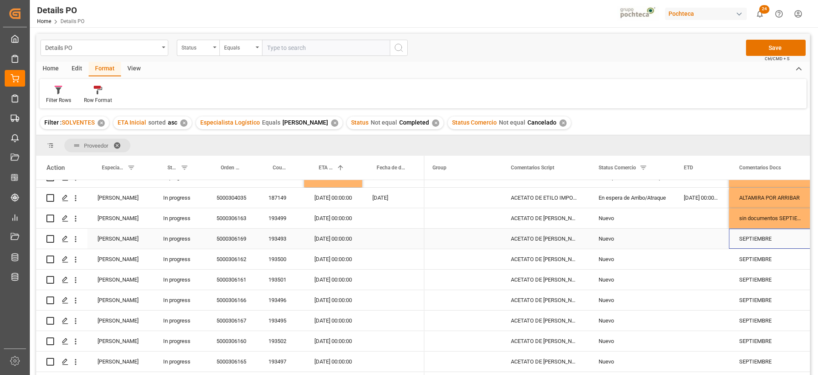
click at [746, 241] on div "SEPTIEMBRE" at bounding box center [772, 238] width 87 height 20
click at [297, 287] on div "193501" at bounding box center [281, 279] width 46 height 20
click at [297, 309] on div "193496" at bounding box center [281, 300] width 46 height 20
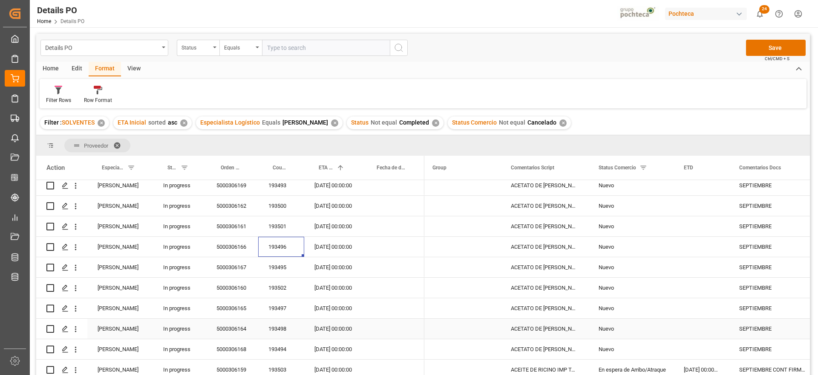
scroll to position [419, 0]
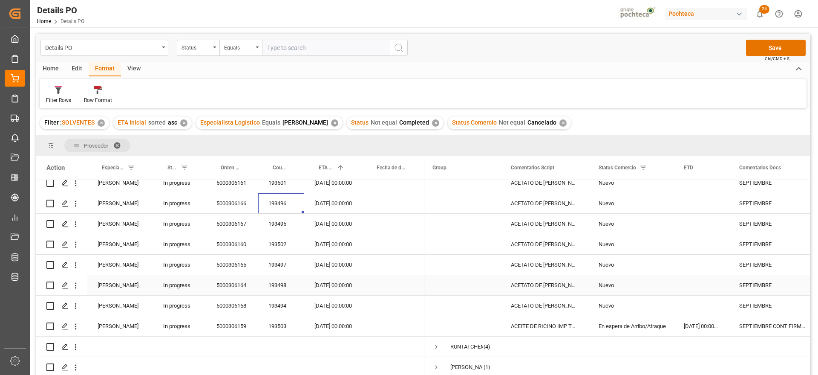
click at [754, 283] on div "SEPTIEMBRE" at bounding box center [772, 285] width 87 height 20
click at [741, 286] on input "SEPTIEMBRE" at bounding box center [772, 290] width 73 height 16
type input "sin documentos SEPTIEMBRE"
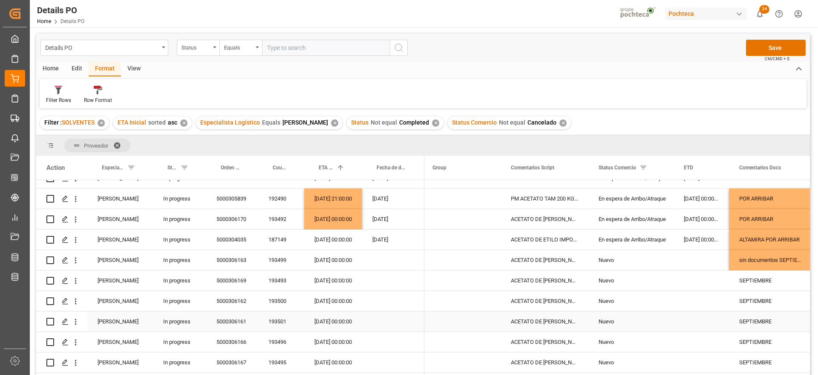
scroll to position [260, 0]
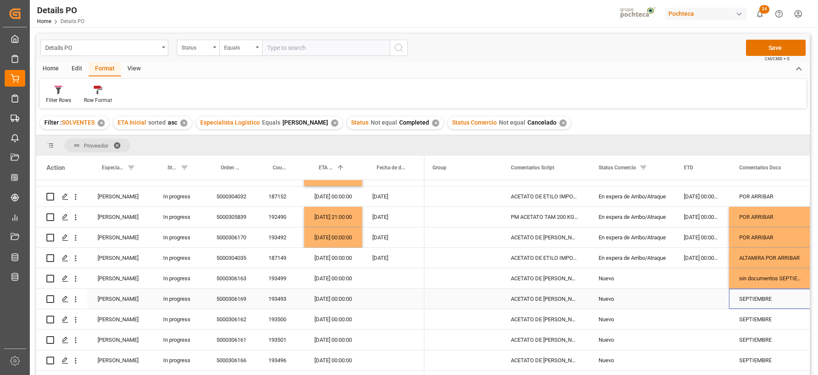
click at [741, 295] on div "SEPTIEMBRE" at bounding box center [772, 299] width 87 height 20
click at [742, 302] on input "SEPTIEMBRE" at bounding box center [772, 303] width 73 height 16
type input "sin documentos SEPTIEMBRE"
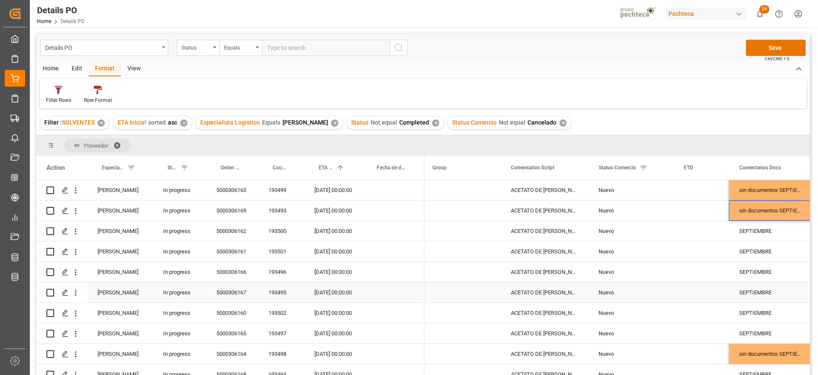
scroll to position [366, 0]
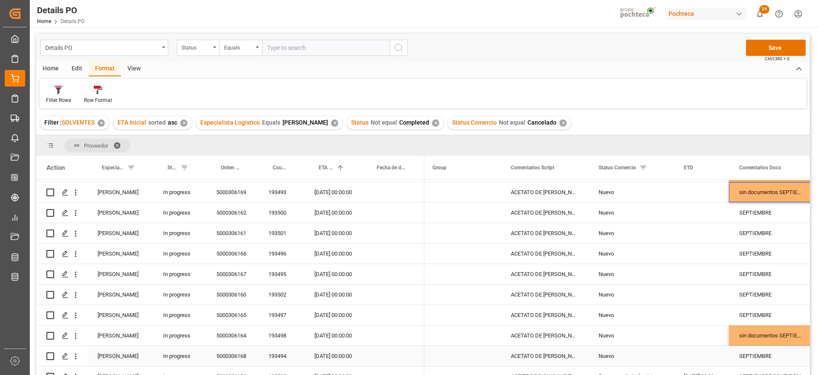
click at [742, 359] on div "SEPTIEMBRE" at bounding box center [772, 356] width 87 height 20
click at [742, 359] on input "SEPTIEMBRE" at bounding box center [772, 360] width 73 height 16
type input "sin documentos SEPTIEMBRE"
click at [760, 217] on div "SEPTIEMBRE" at bounding box center [772, 212] width 87 height 20
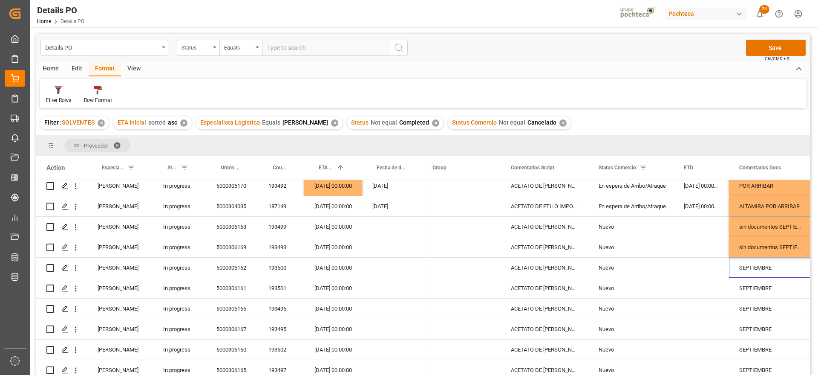
scroll to position [313, 0]
click at [277, 263] on div "193500" at bounding box center [281, 266] width 46 height 20
click at [735, 264] on div "SEPTIEMBRE" at bounding box center [772, 266] width 87 height 20
click at [743, 266] on input "SEPTIEMBRE" at bounding box center [772, 271] width 73 height 16
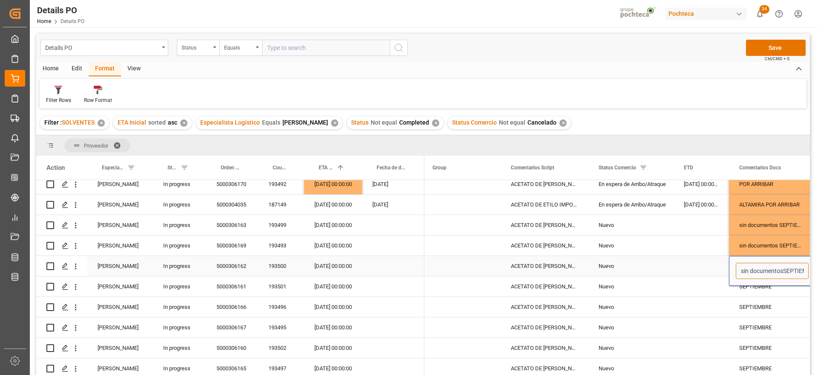
type input "sin documentos SEPTIEMBRE"
click at [748, 286] on div "SEPTIEMBRE" at bounding box center [772, 286] width 87 height 20
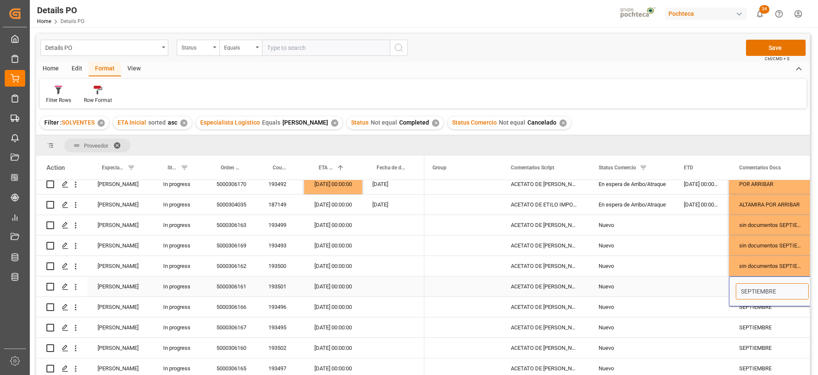
click at [742, 286] on input "SEPTIEMBRE" at bounding box center [772, 291] width 73 height 16
type input "sin documentos SEPTIEMBRE"
click at [755, 302] on div "SEPTIEMBRE" at bounding box center [772, 307] width 87 height 20
click at [740, 305] on div "SEPTIEMBRE" at bounding box center [772, 307] width 87 height 20
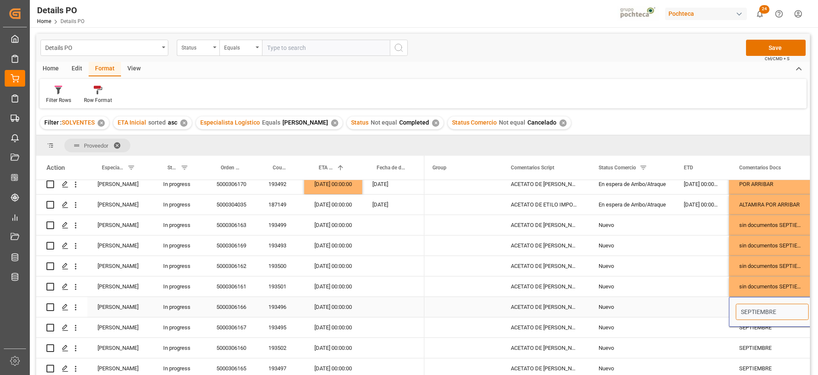
click at [739, 308] on input "SEPTIEMBRE" at bounding box center [772, 311] width 73 height 16
type input "sin documentos SEPTIEMBRE"
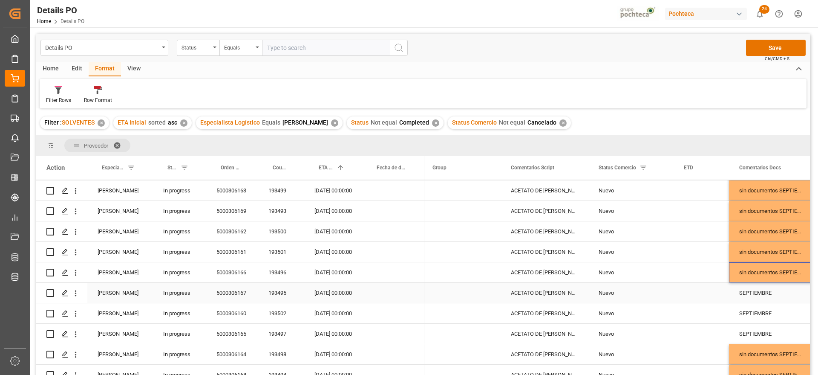
scroll to position [366, 0]
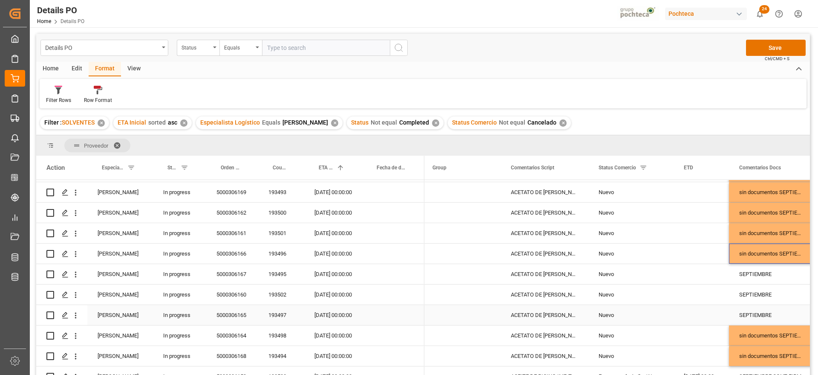
click at [747, 309] on div "SEPTIEMBRE" at bounding box center [772, 315] width 87 height 20
drag, startPoint x: 739, startPoint y: 311, endPoint x: 739, endPoint y: 316, distance: 5.1
click at [739, 312] on input "SEPTIEMBRE" at bounding box center [772, 320] width 73 height 16
type input "sin documentos SEPTIEMBRE"
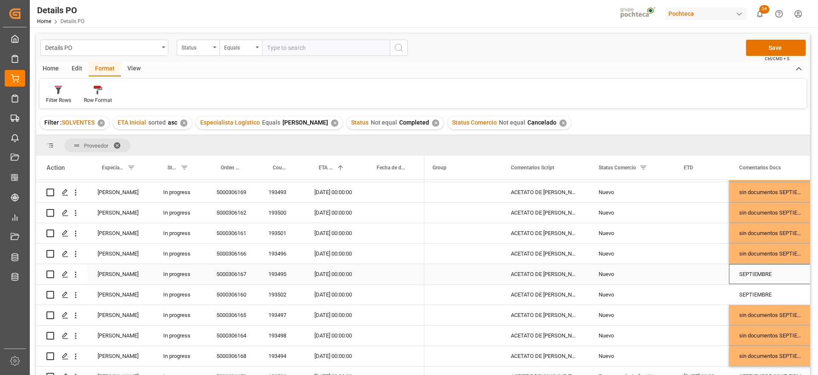
click at [748, 270] on div "SEPTIEMBRE" at bounding box center [772, 274] width 87 height 20
click at [269, 276] on div "193495" at bounding box center [281, 274] width 46 height 20
click at [230, 274] on div "5000306167" at bounding box center [232, 274] width 52 height 20
click at [265, 273] on div "193495" at bounding box center [281, 274] width 46 height 20
click at [751, 275] on div "SEPTIEMBRE" at bounding box center [772, 274] width 87 height 20
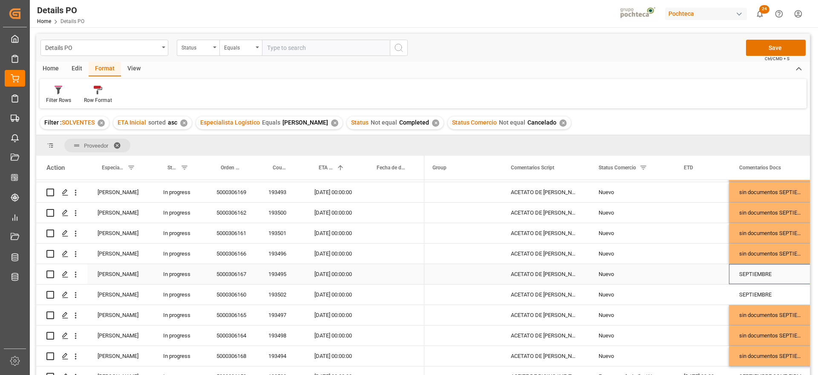
click at [737, 274] on div "SEPTIEMBRE" at bounding box center [772, 274] width 87 height 20
click at [741, 277] on input "SEPTIEMBRE" at bounding box center [772, 279] width 73 height 16
type input "en contrato SEPTIEMBRE"
click at [740, 294] on div "SEPTIEMBRE" at bounding box center [772, 294] width 87 height 20
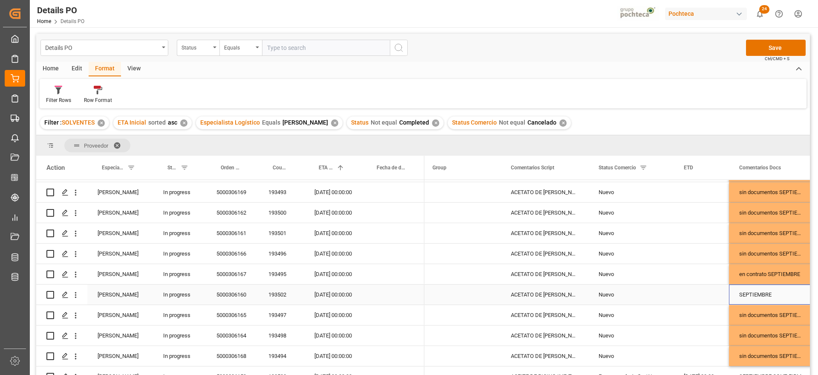
click at [740, 294] on div "SEPTIEMBRE" at bounding box center [772, 294] width 87 height 20
click at [740, 295] on input "SEPTIEMBRE" at bounding box center [772, 299] width 73 height 16
type input "en contrato SEPTIEMBRE"
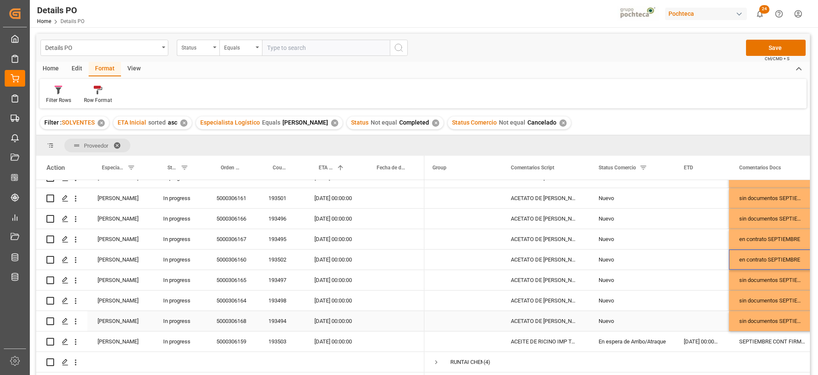
scroll to position [419, 0]
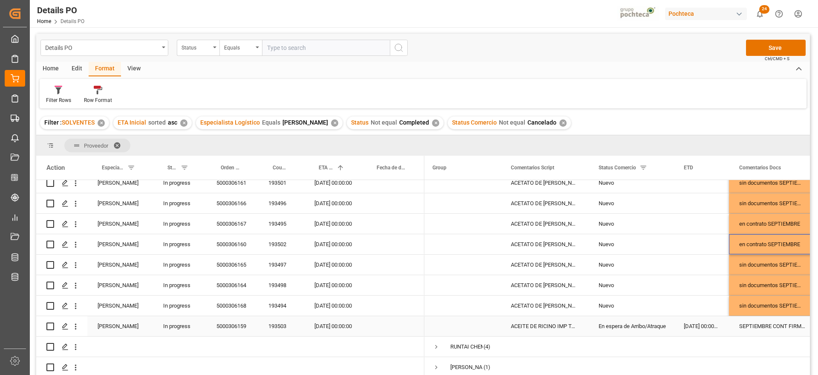
click at [758, 322] on div "SEPTIEMBRE CONT FIRMADO" at bounding box center [772, 326] width 87 height 20
click at [279, 321] on div "193503" at bounding box center [281, 326] width 46 height 20
click at [335, 326] on div "[DATE] 00:00:00" at bounding box center [333, 326] width 58 height 20
click at [731, 323] on div "SEPTIEMBRE CONT FIRMADO" at bounding box center [772, 326] width 87 height 20
click at [777, 321] on div "SEPTIEMBRE CONT FIRMADO" at bounding box center [772, 326] width 87 height 20
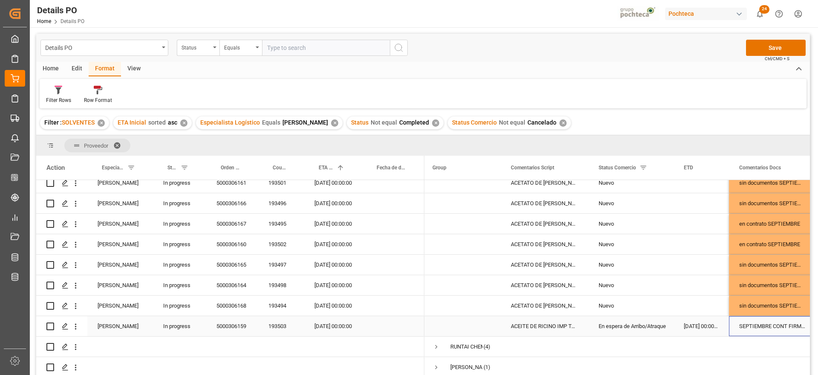
click at [777, 321] on div "SEPTIEMBRE CONT FIRMADO" at bounding box center [772, 326] width 87 height 20
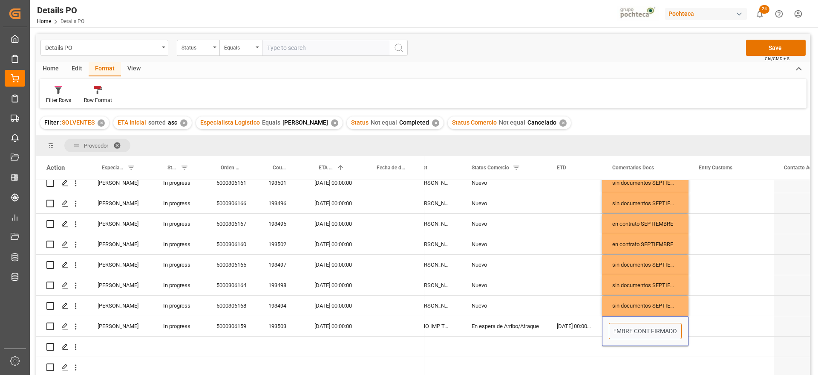
scroll to position [0, 282]
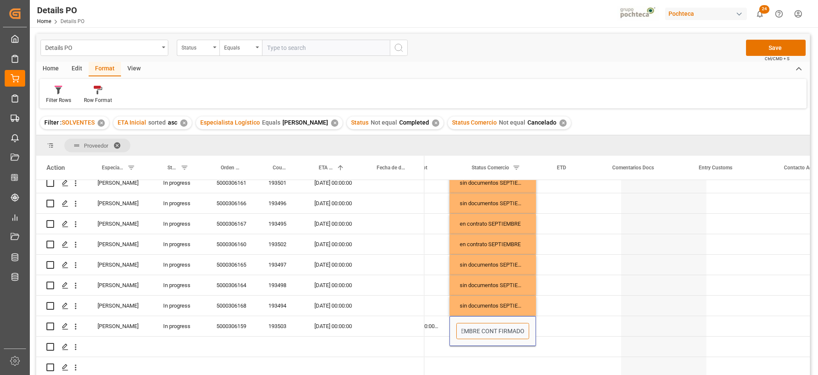
drag, startPoint x: 777, startPoint y: 326, endPoint x: 818, endPoint y: 327, distance: 40.9
click at [817, 327] on div "Details PO Home Details PO Pochteca 24 Notifications Only show unread All Watch…" at bounding box center [423, 187] width 787 height 375
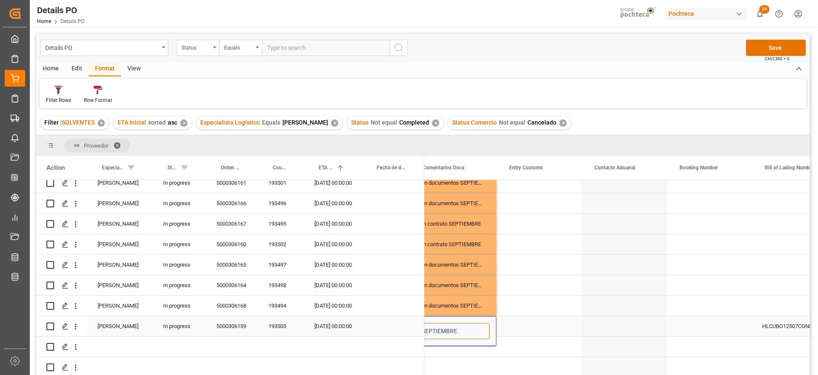
scroll to position [0, 319]
type input "POR ARRIBAR SEPTIEMBRE"
click at [547, 320] on div "Press SPACE to select this row." at bounding box center [541, 326] width 85 height 20
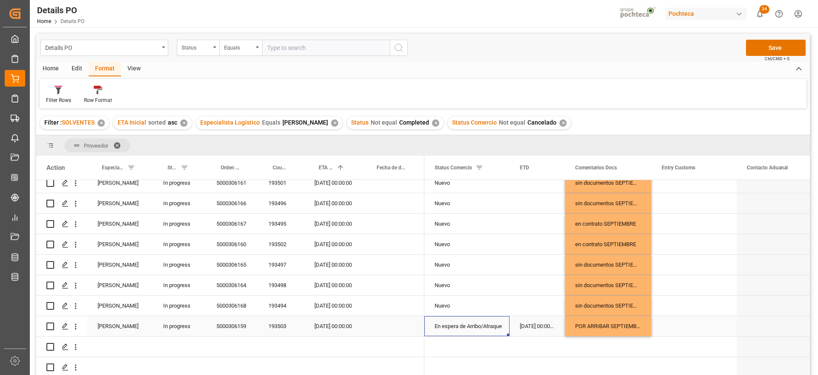
scroll to position [0, 78]
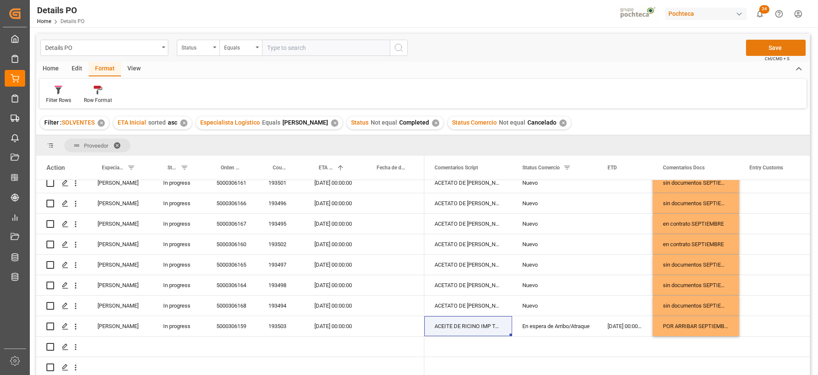
click at [764, 46] on button "Save" at bounding box center [776, 48] width 60 height 16
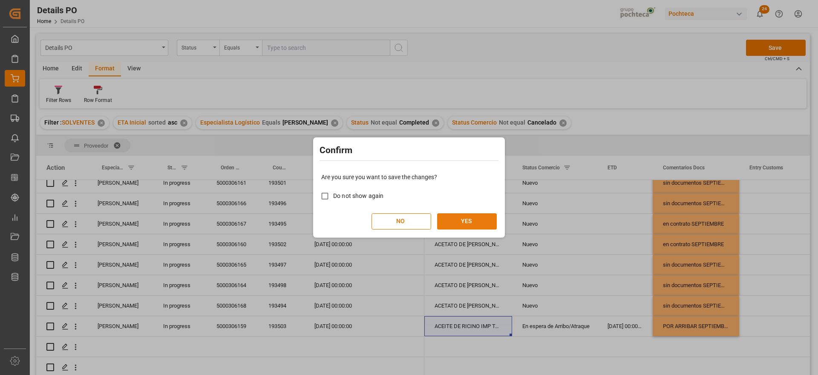
click at [459, 220] on button "YES" at bounding box center [467, 221] width 60 height 16
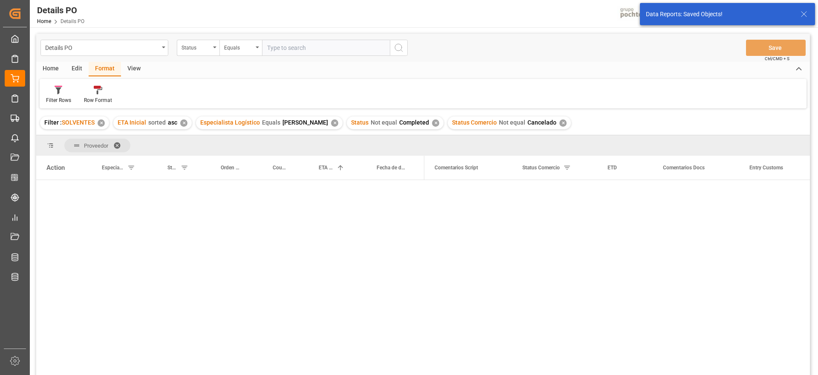
scroll to position [0, 0]
click at [372, 220] on div "Press SPACE to select this row." at bounding box center [393, 210] width 62 height 20
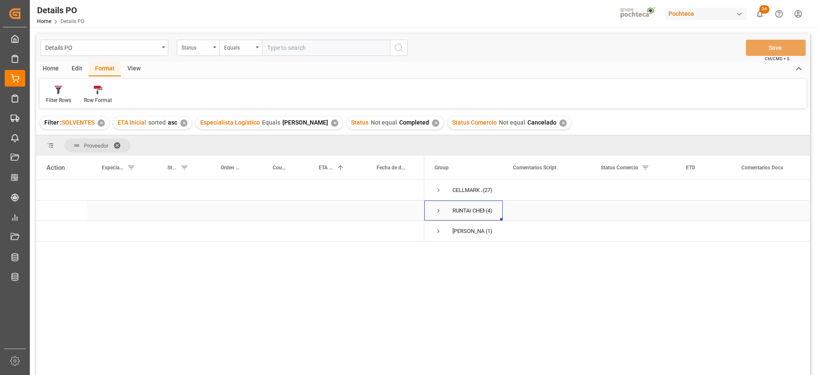
click at [438, 211] on span "Press SPACE to select this row." at bounding box center [439, 211] width 8 height 8
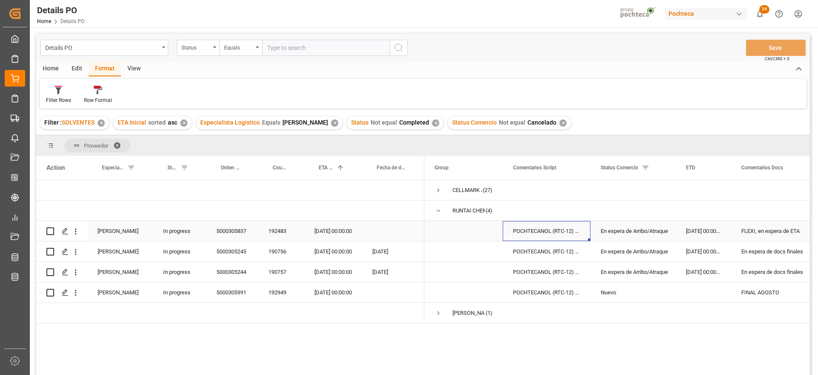
click at [543, 233] on div "POCHTECANOL (RTC-12) FLEXIBAG GRANEL (54" at bounding box center [547, 231] width 88 height 20
click at [278, 236] on div "192483" at bounding box center [281, 231] width 46 height 20
click at [282, 232] on div "192483" at bounding box center [281, 231] width 46 height 20
click at [335, 228] on div "[DATE] 00:00:00" at bounding box center [333, 231] width 58 height 20
click at [781, 229] on div "FLEXI, en espera de ETA" at bounding box center [774, 231] width 87 height 20
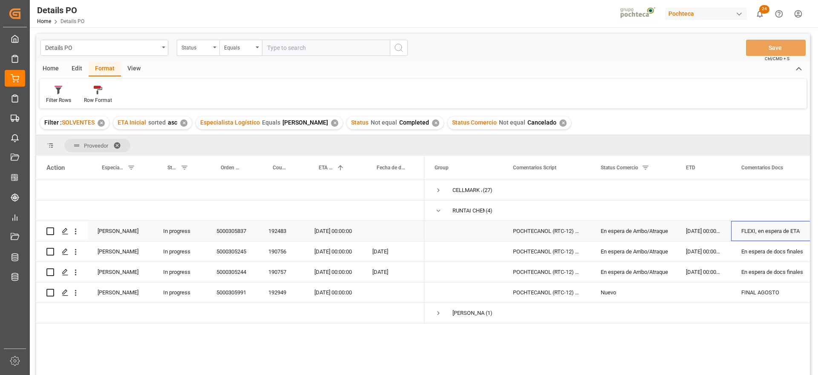
click at [781, 229] on div "FLEXI, en espera de ETA" at bounding box center [774, 231] width 87 height 20
click at [740, 237] on input "FLEXI, en espera de ETA" at bounding box center [774, 236] width 73 height 16
type input "En espera de arribo | FLEXI, en espera de ETA"
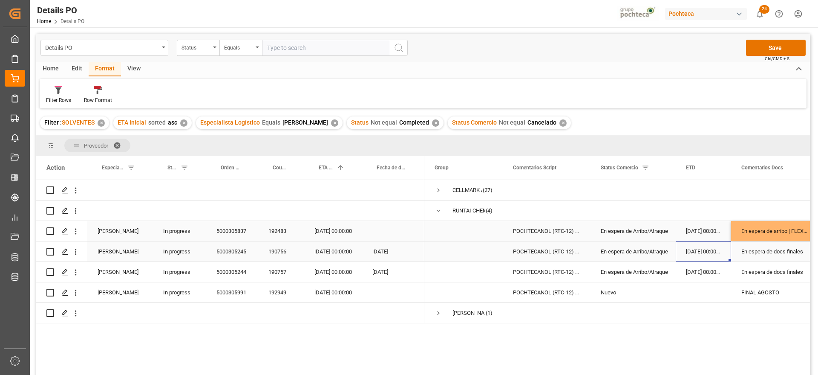
click at [697, 250] on div "[DATE] 00:00:00" at bounding box center [703, 251] width 55 height 20
click at [297, 251] on div "190756" at bounding box center [281, 251] width 46 height 20
click at [753, 249] on div "En espera de docs finales" at bounding box center [774, 251] width 87 height 20
click at [750, 253] on div "En espera de docs finales" at bounding box center [774, 251] width 87 height 20
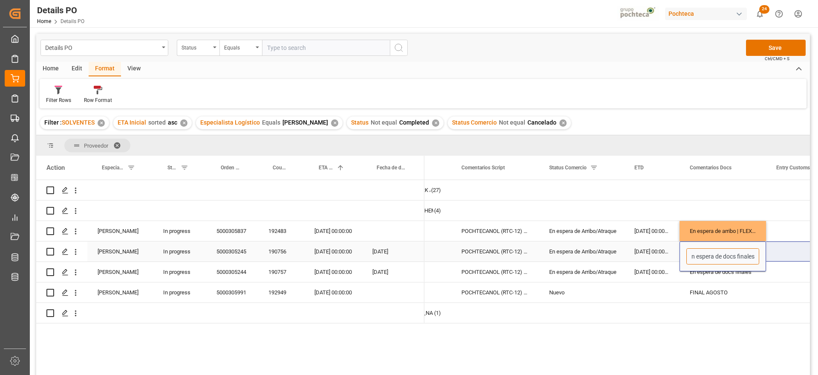
scroll to position [0, 99]
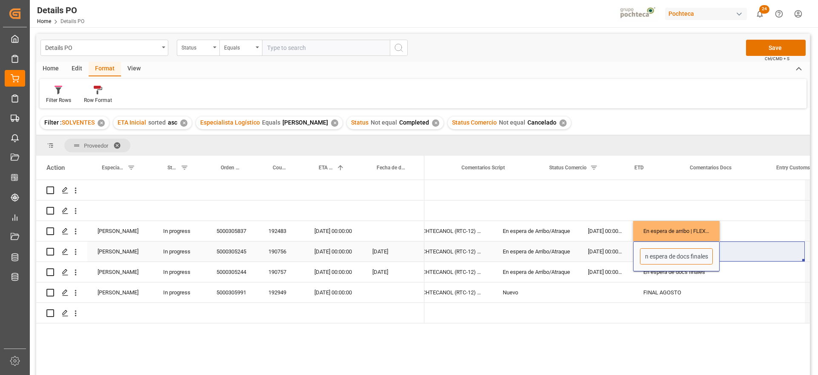
type input "en espera de arribo"
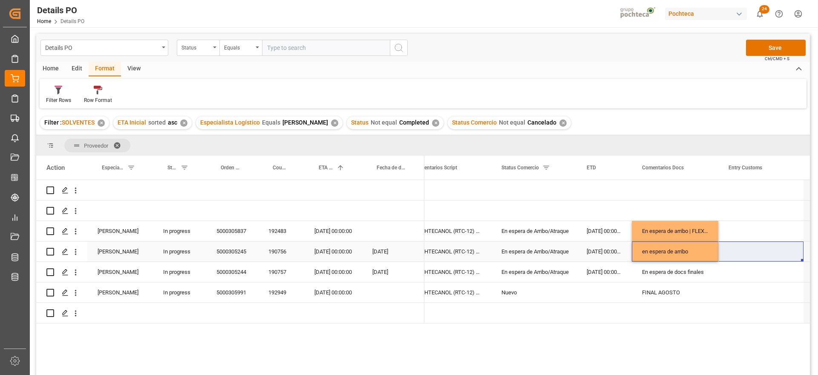
click at [701, 257] on div "en espera de arribo" at bounding box center [675, 251] width 87 height 20
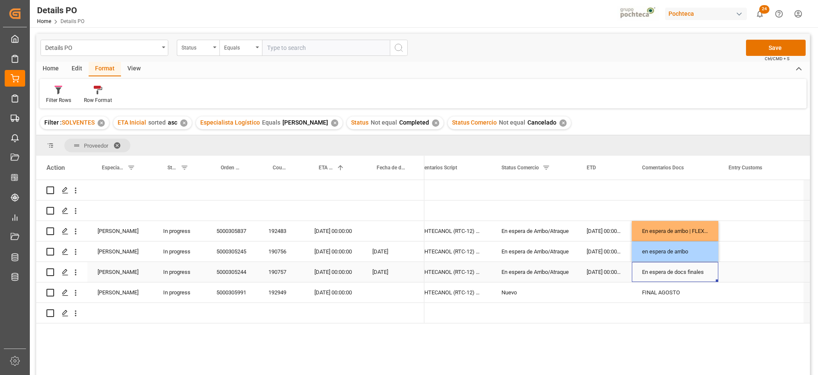
click at [702, 272] on div "En espera de docs finales" at bounding box center [675, 272] width 87 height 20
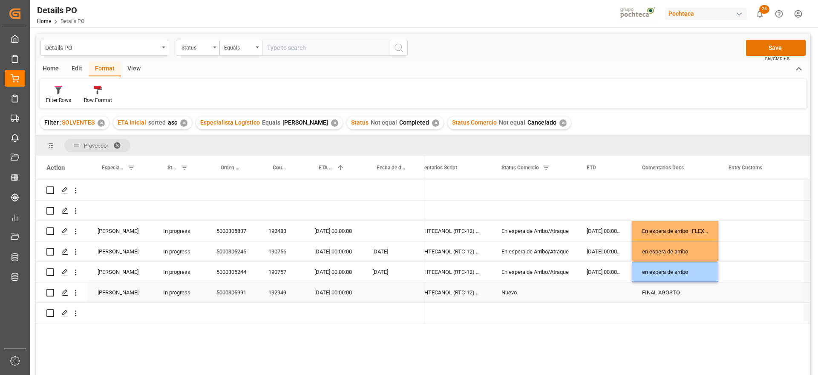
click at [672, 295] on div "FINAL AGOSTO" at bounding box center [675, 292] width 87 height 20
click at [276, 295] on div "192949" at bounding box center [281, 292] width 46 height 20
click at [655, 285] on div "FINAL AGOSTO" at bounding box center [675, 292] width 87 height 20
click at [673, 293] on div "FINAL AGOSTO" at bounding box center [675, 292] width 87 height 20
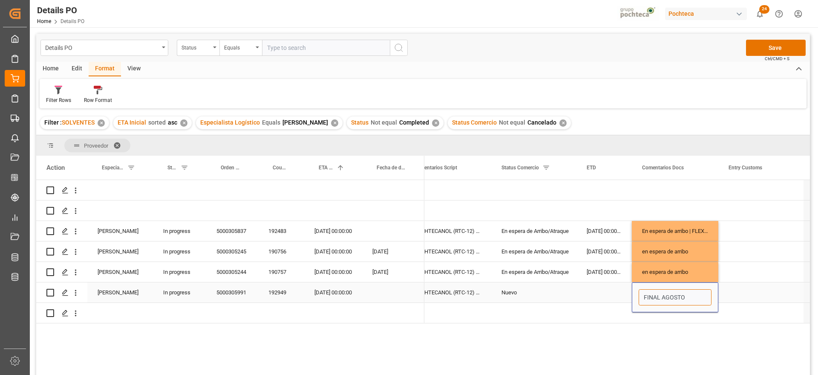
drag, startPoint x: 699, startPoint y: 295, endPoint x: 644, endPoint y: 295, distance: 55.8
click at [644, 295] on input "FINAL AGOSTO" at bounding box center [675, 297] width 73 height 16
type input "en espera de docs finales"
click at [761, 50] on button "Save" at bounding box center [776, 48] width 60 height 16
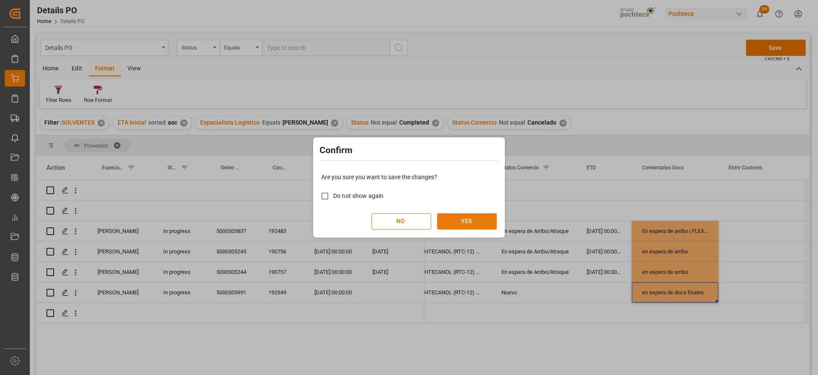
click at [463, 222] on button "YES" at bounding box center [467, 221] width 60 height 16
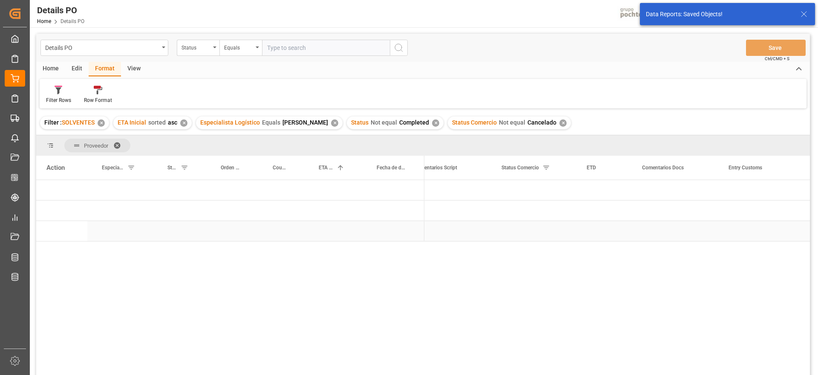
click at [402, 228] on div "Press SPACE to select this row." at bounding box center [393, 231] width 62 height 20
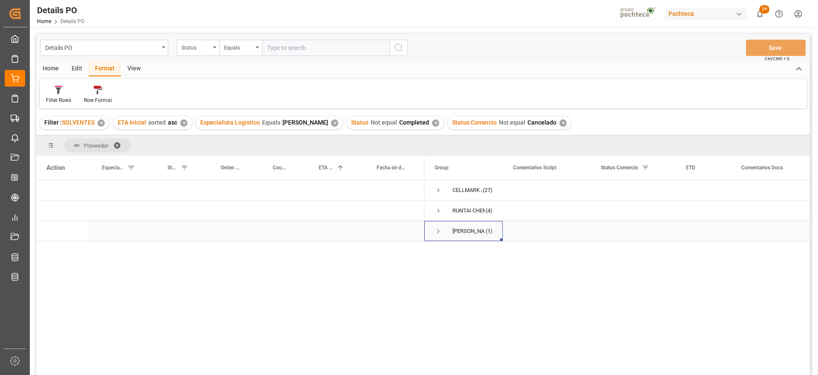
click at [439, 227] on span "Press SPACE to select this row." at bounding box center [439, 231] width 8 height 8
click at [554, 253] on div "[MEDICAL_DATA] TAM INC 160 KG (50073)" at bounding box center [547, 251] width 88 height 20
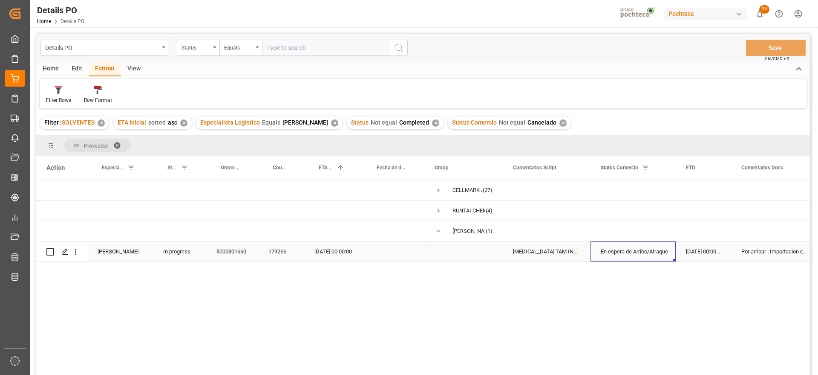
click at [630, 255] on div "En espera de Arribo/Atraque" at bounding box center [633, 252] width 65 height 20
click at [696, 249] on div "[DATE] 00:00:00" at bounding box center [703, 251] width 55 height 20
click at [765, 251] on div "Por arribar | Importacion condicionada al pago de facturas vencidas | Se activa…" at bounding box center [774, 251] width 87 height 20
click at [636, 249] on div "En espera de Arribo/Atraque" at bounding box center [633, 252] width 65 height 20
click at [626, 257] on div "En espera de Arribo/Atraque" at bounding box center [633, 252] width 65 height 20
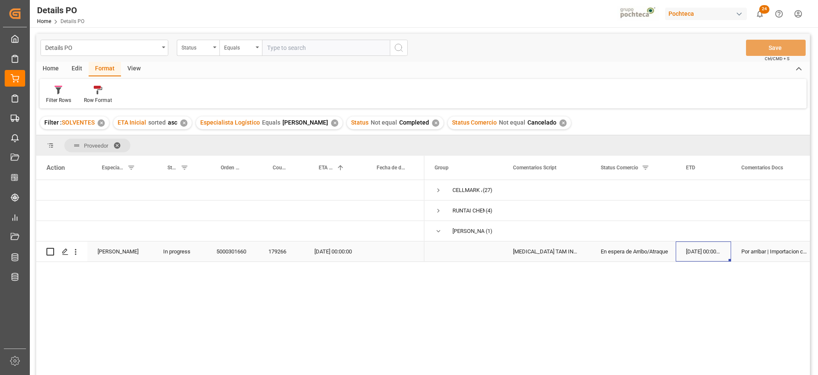
click at [708, 248] on div "[DATE] 00:00:00" at bounding box center [703, 251] width 55 height 20
click at [786, 248] on div "Por arribar | Importacion condicionada al pago de facturas vencidas | Se activa…" at bounding box center [774, 251] width 87 height 20
click at [439, 230] on span "Press SPACE to select this row." at bounding box center [439, 231] width 8 height 8
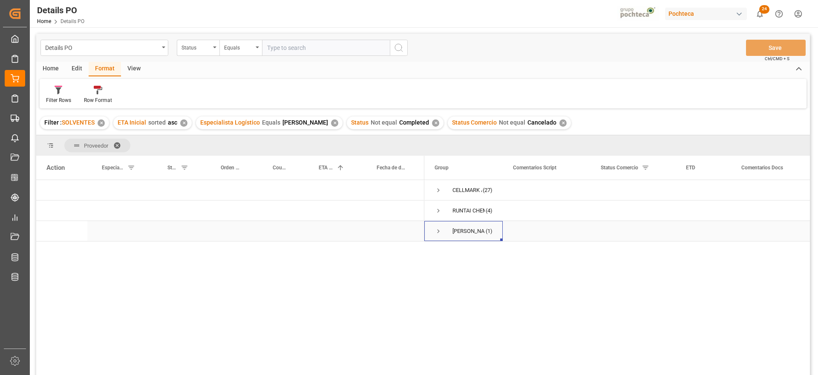
click at [439, 229] on span "Press SPACE to select this row." at bounding box center [439, 231] width 8 height 8
click at [767, 217] on div "Press SPACE to select this row." at bounding box center [774, 210] width 87 height 20
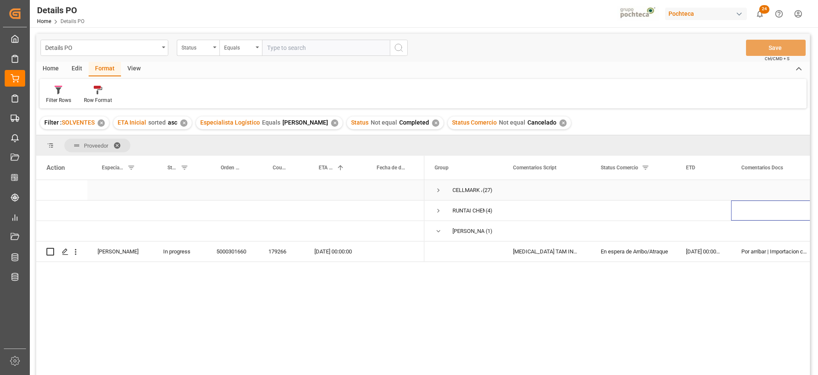
click at [654, 195] on div "Press SPACE to select this row." at bounding box center [633, 190] width 85 height 20
click at [672, 100] on div "Filter Rows Row Format" at bounding box center [423, 93] width 767 height 29
click at [438, 228] on span "Press SPACE to select this row." at bounding box center [439, 231] width 8 height 8
click at [435, 189] on span "Press SPACE to select this row." at bounding box center [439, 190] width 8 height 8
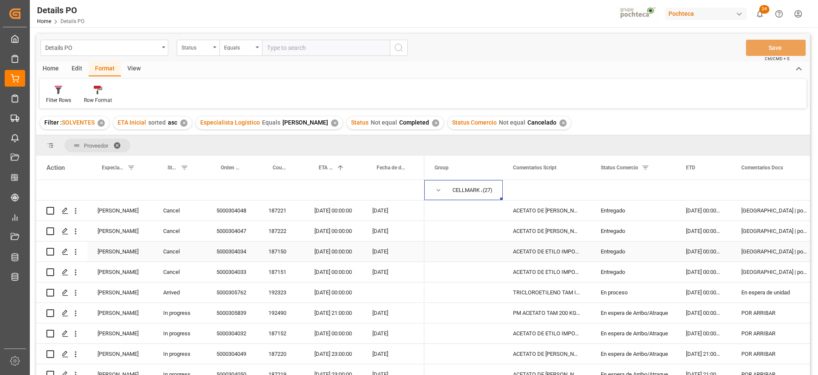
click at [572, 249] on div "ACETATO DE ETILO IMPORTADO GR (30104)" at bounding box center [547, 251] width 88 height 20
click at [711, 213] on div "[DATE] 00:00:00" at bounding box center [703, 210] width 55 height 20
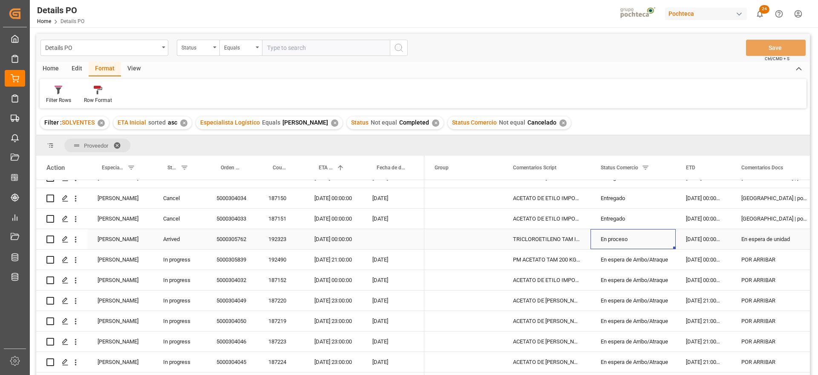
click at [631, 239] on div "En proceso" at bounding box center [633, 239] width 65 height 20
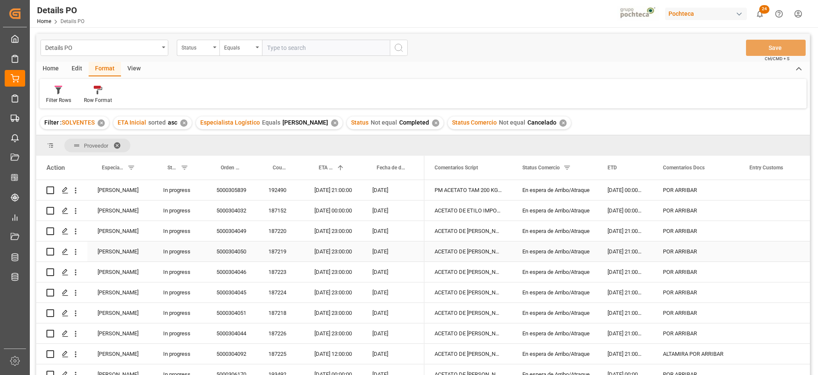
scroll to position [102, 0]
click at [466, 208] on div "PM ACETATO TAM 200 KG (55101)" at bounding box center [469, 210] width 88 height 20
click at [463, 235] on div "ACETATO DE ETILO IMPORTADO GR (30104)" at bounding box center [469, 231] width 88 height 20
click at [325, 211] on div "[DATE] 21:00:00" at bounding box center [333, 210] width 58 height 20
click at [335, 347] on div "[DATE] 23:00:00" at bounding box center [333, 354] width 58 height 20
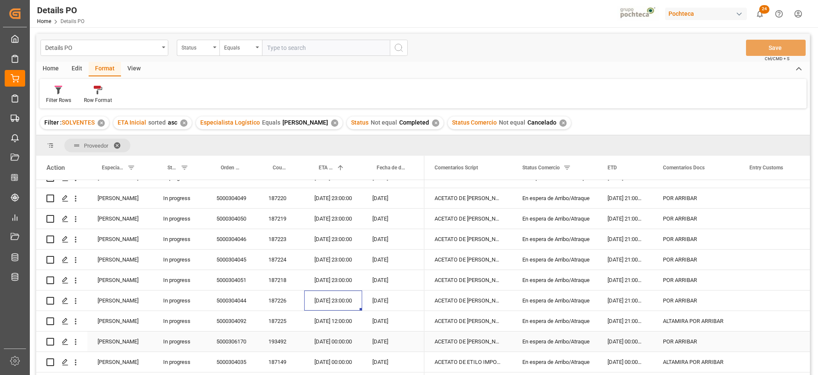
scroll to position [209, 0]
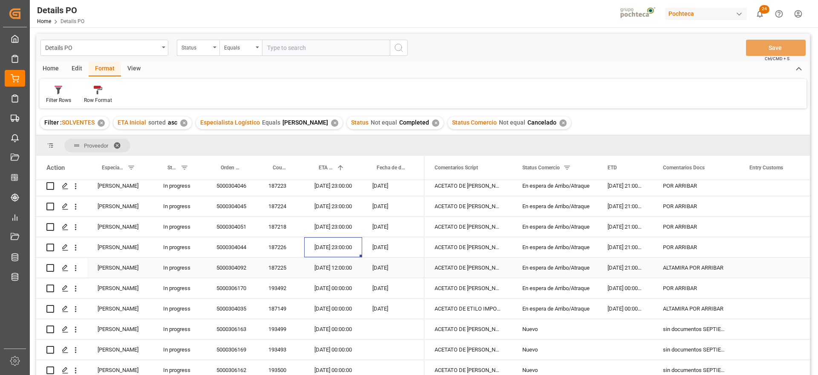
click at [453, 267] on div "ACETATO DE [PERSON_NAME] IMP GR (56874)" at bounding box center [469, 267] width 88 height 20
click at [692, 289] on div "POR ARRIBAR" at bounding box center [696, 288] width 87 height 20
click at [477, 269] on div "ACETATO DE [PERSON_NAME] IMP GR (56874)" at bounding box center [469, 267] width 88 height 20
click at [685, 265] on div "ALTAMIRA POR ARRIBAR" at bounding box center [696, 267] width 87 height 20
click at [689, 312] on div "ALTAMIRA POR ARRIBAR" at bounding box center [696, 308] width 87 height 20
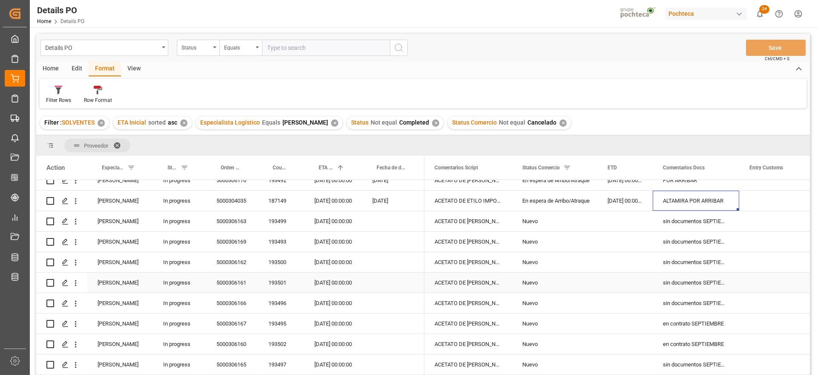
scroll to position [315, 0]
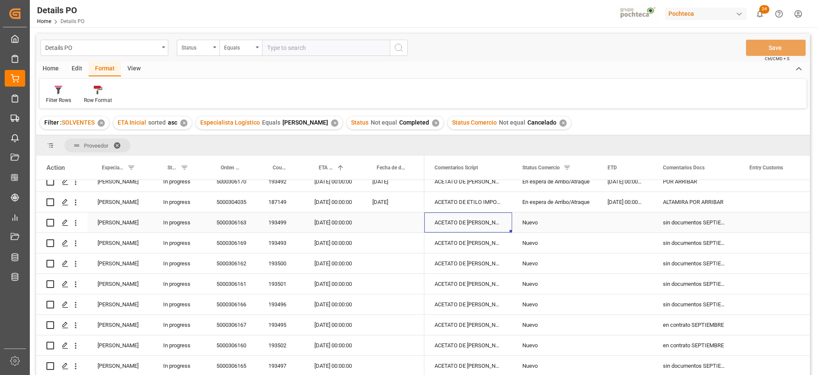
click at [483, 218] on div "ACETATO DE [PERSON_NAME] IMP GR (56874)" at bounding box center [469, 222] width 88 height 20
click at [692, 224] on div "sin documentos SEPTIEMBRE" at bounding box center [696, 222] width 87 height 20
click at [338, 222] on div "[DATE] 00:00:00" at bounding box center [333, 222] width 58 height 20
click at [685, 221] on div "sin documentos SEPTIEMBRE" at bounding box center [696, 222] width 87 height 20
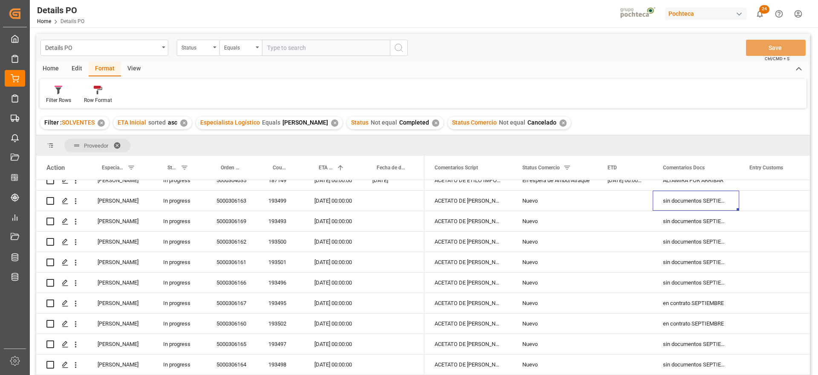
scroll to position [313, 0]
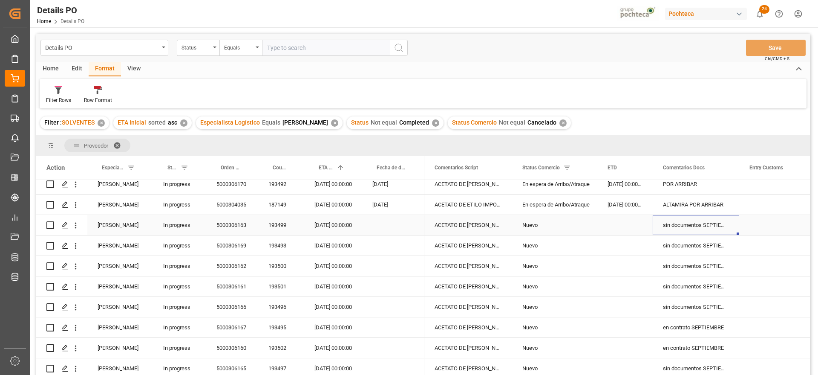
click at [331, 225] on div "[DATE] 00:00:00" at bounding box center [333, 225] width 58 height 20
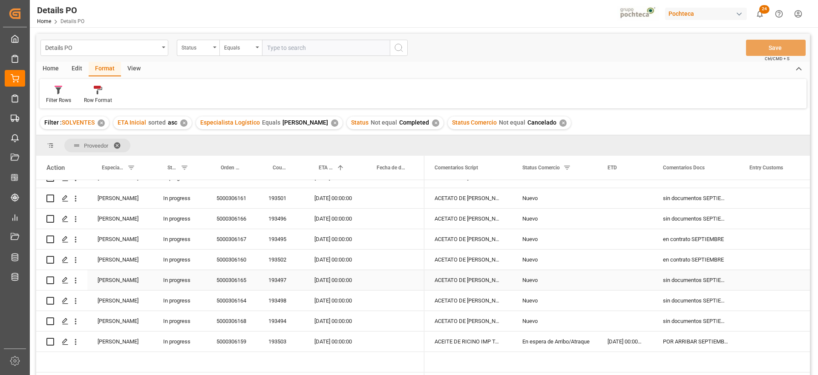
scroll to position [419, 0]
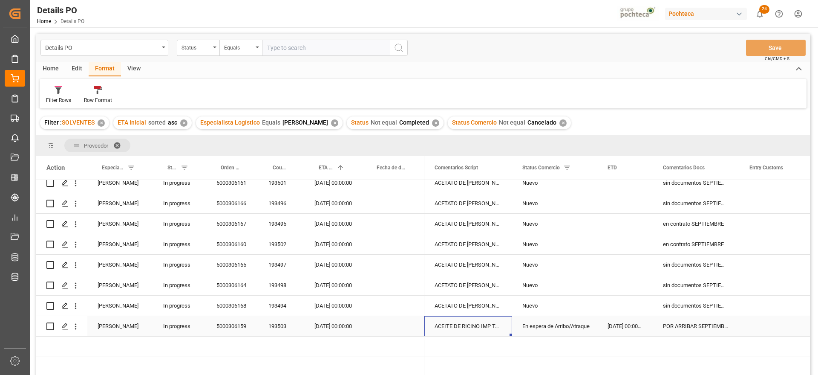
click at [477, 327] on div "ACEITE DE RICINO IMP TAM INC 200 KG (558" at bounding box center [469, 326] width 88 height 20
click at [339, 325] on div "[DATE] 00:00:00" at bounding box center [333, 326] width 58 height 20
click at [497, 320] on div "ACEITE DE RICINO IMP TAM INC 200 KG (558" at bounding box center [469, 326] width 88 height 20
click at [594, 322] on div "En espera de Arribo/Atraque" at bounding box center [554, 326] width 85 height 20
click at [688, 316] on div "POR ARRIBAR SEPTIEMBRE" at bounding box center [696, 326] width 87 height 20
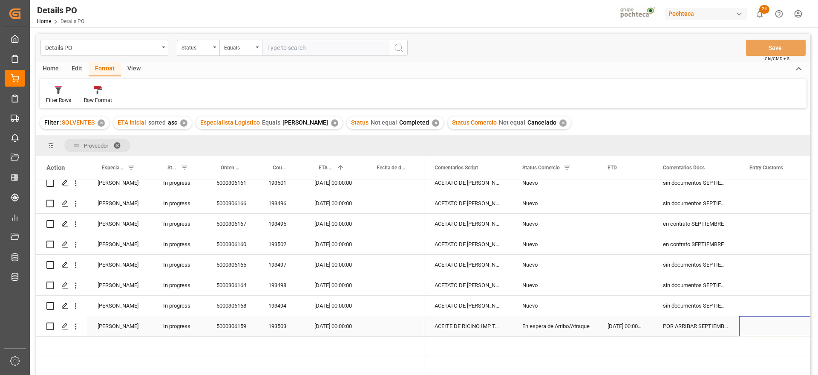
click at [756, 318] on div "Press SPACE to select this row." at bounding box center [781, 326] width 85 height 20
click at [682, 320] on div "POR ARRIBAR SEPTIEMBRE" at bounding box center [696, 326] width 87 height 20
click at [530, 323] on div "En espera de Arribo/Atraque" at bounding box center [555, 326] width 65 height 20
click at [469, 322] on div "ACEITE DE RICINO IMP TAM INC 200 KG (558" at bounding box center [469, 326] width 88 height 20
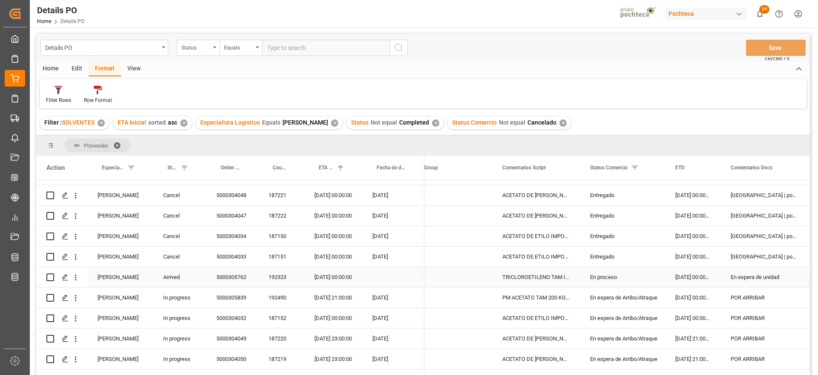
scroll to position [0, 0]
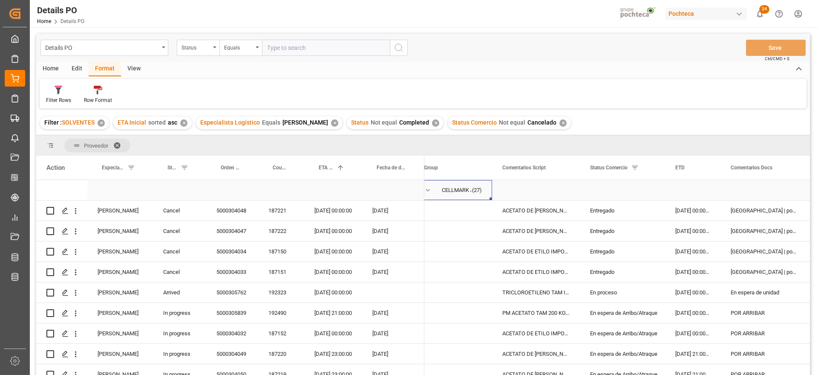
click at [428, 190] on span "Press SPACE to select this row." at bounding box center [428, 190] width 8 height 8
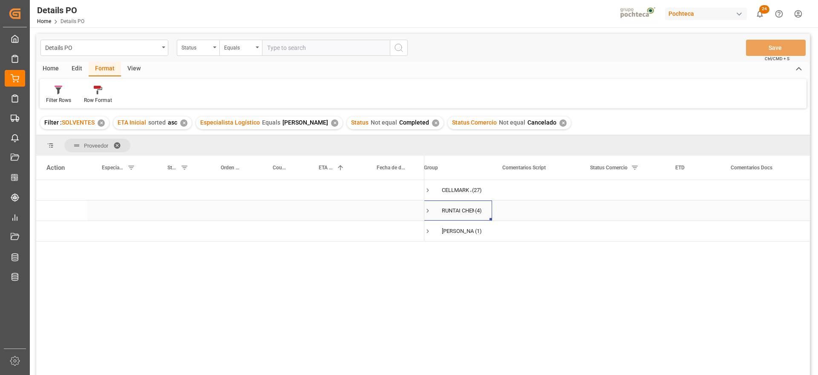
click at [428, 210] on span "Press SPACE to select this row." at bounding box center [428, 211] width 8 height 8
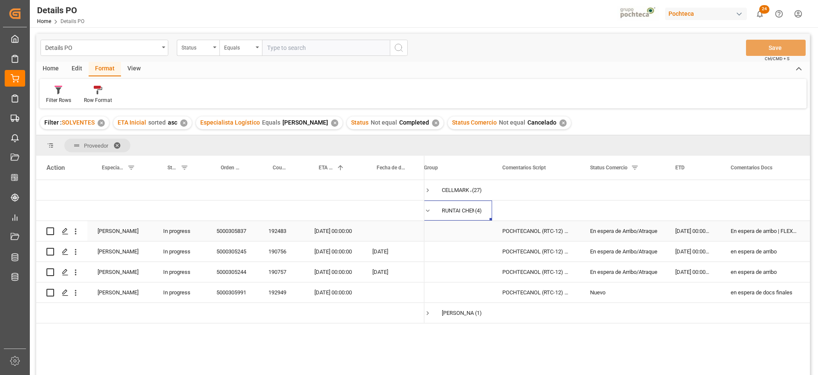
click at [768, 237] on div "En espera de arribo | FLEXI, en espera de ETA" at bounding box center [764, 231] width 87 height 20
click at [624, 237] on div "En espera de Arribo/Atraque" at bounding box center [622, 231] width 65 height 20
click at [770, 231] on div "En espera de arribo | FLEXI, en espera de ETA" at bounding box center [764, 231] width 87 height 20
click at [334, 232] on div "[DATE] 00:00:00" at bounding box center [333, 231] width 58 height 20
drag, startPoint x: 542, startPoint y: 224, endPoint x: 546, endPoint y: 231, distance: 8.6
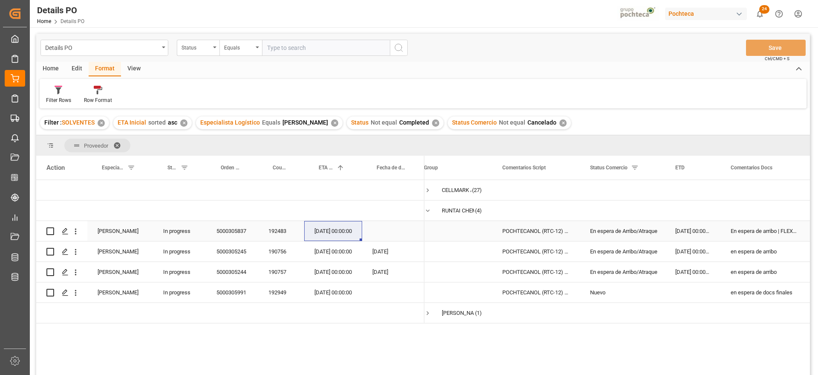
click at [542, 224] on div "POCHTECANOL (RTC-12) FLEXIBAG GRANEL (54" at bounding box center [536, 231] width 88 height 20
click at [628, 232] on div "En espera de Arribo/Atraque" at bounding box center [622, 231] width 65 height 20
click at [751, 233] on div "En espera de arribo | FLEXI, en espera de ETA" at bounding box center [764, 231] width 87 height 20
click at [623, 231] on div "En espera de Arribo/Atraque" at bounding box center [622, 231] width 65 height 20
click at [616, 255] on div "En espera de Arribo/Atraque" at bounding box center [622, 252] width 65 height 20
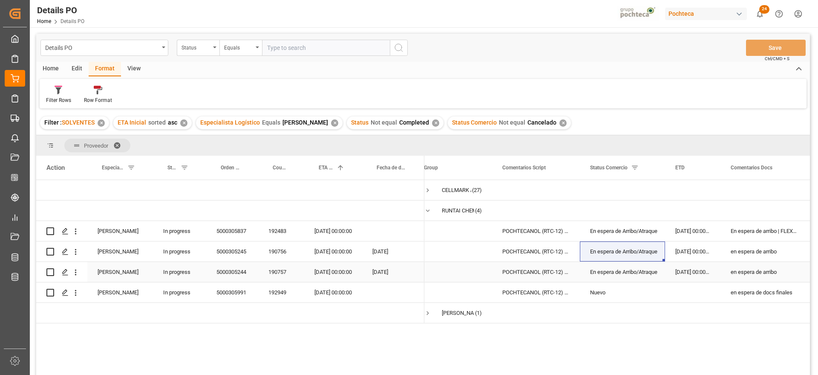
click at [350, 263] on div "[DATE] 00:00:00" at bounding box center [333, 272] width 58 height 20
click at [683, 250] on div "[DATE] 00:00:00" at bounding box center [692, 251] width 55 height 20
click at [693, 296] on div "Press SPACE to select this row." at bounding box center [692, 292] width 55 height 20
click at [349, 287] on div "[DATE] 00:00:00" at bounding box center [333, 292] width 58 height 20
click at [767, 296] on div "en espera de docs finales" at bounding box center [764, 292] width 87 height 20
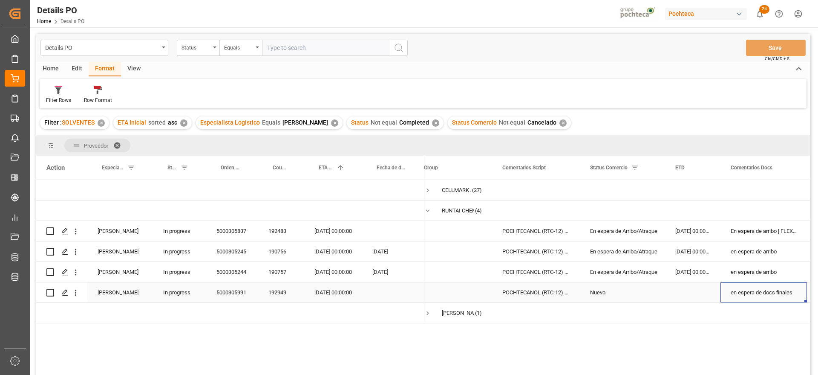
click at [332, 290] on div "[DATE] 00:00:00" at bounding box center [333, 292] width 58 height 20
click at [742, 227] on div "En espera de arribo | FLEXI, en espera de ETA" at bounding box center [764, 231] width 87 height 20
click at [278, 230] on div "192483" at bounding box center [281, 231] width 46 height 20
click at [237, 229] on div "5000305837" at bounding box center [232, 231] width 52 height 20
click at [236, 254] on div "5000305245" at bounding box center [232, 251] width 52 height 20
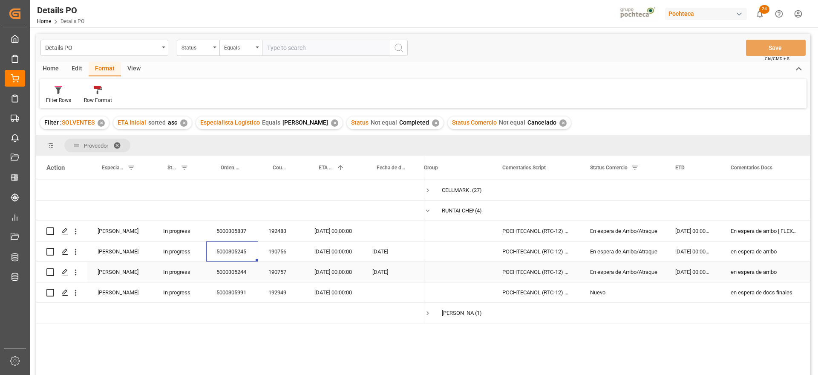
click at [243, 269] on div "5000305244" at bounding box center [232, 272] width 52 height 20
click at [239, 253] on div "5000305245" at bounding box center [232, 251] width 52 height 20
click at [239, 272] on div "5000305244" at bounding box center [232, 272] width 52 height 20
click at [233, 294] on div "5000305991" at bounding box center [232, 292] width 52 height 20
click at [287, 292] on div "192949" at bounding box center [281, 292] width 46 height 20
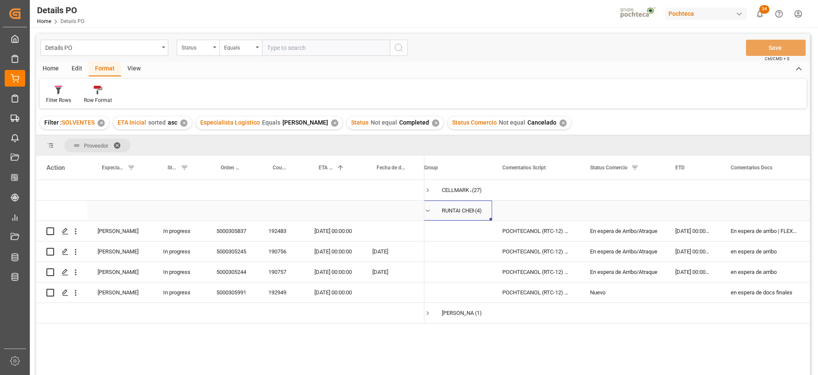
click at [428, 208] on span "Press SPACE to select this row." at bounding box center [428, 211] width 8 height 8
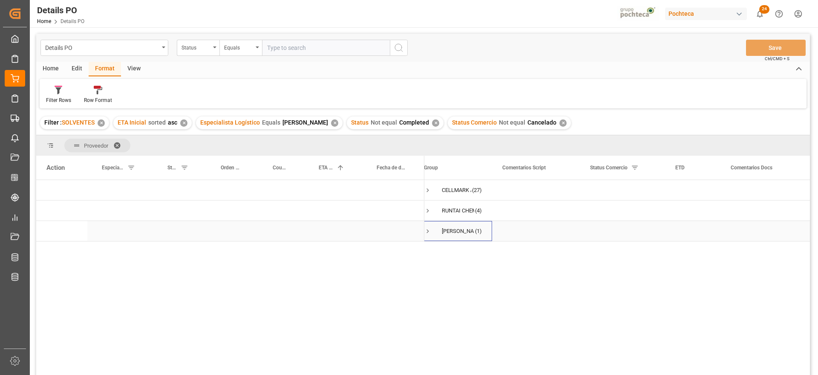
click at [427, 226] on span "Press SPACE to select this row." at bounding box center [428, 231] width 8 height 20
click at [565, 250] on div "[MEDICAL_DATA] TAM INC 160 KG (50073)" at bounding box center [536, 251] width 88 height 20
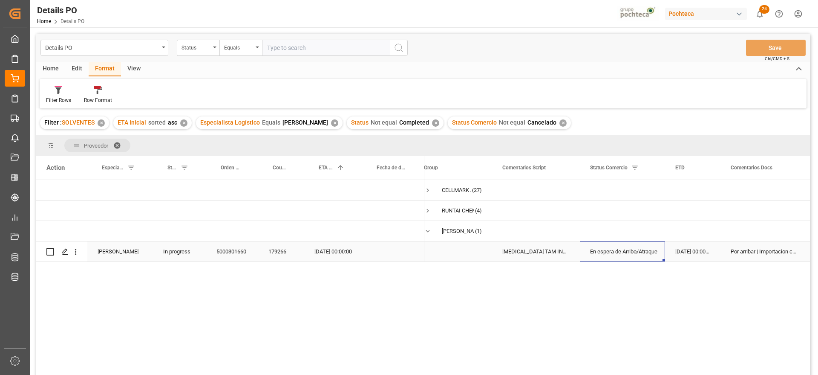
click at [624, 249] on div "En espera de Arribo/Atraque" at bounding box center [622, 252] width 65 height 20
click at [692, 251] on div "[DATE] 00:00:00" at bounding box center [692, 251] width 55 height 20
click at [336, 253] on div "[DATE] 00:00:00" at bounding box center [333, 251] width 58 height 20
click at [554, 251] on div "[MEDICAL_DATA] TAM INC 160 KG (50073)" at bounding box center [536, 251] width 88 height 20
click at [644, 253] on div "En espera de Arribo/Atraque" at bounding box center [622, 252] width 65 height 20
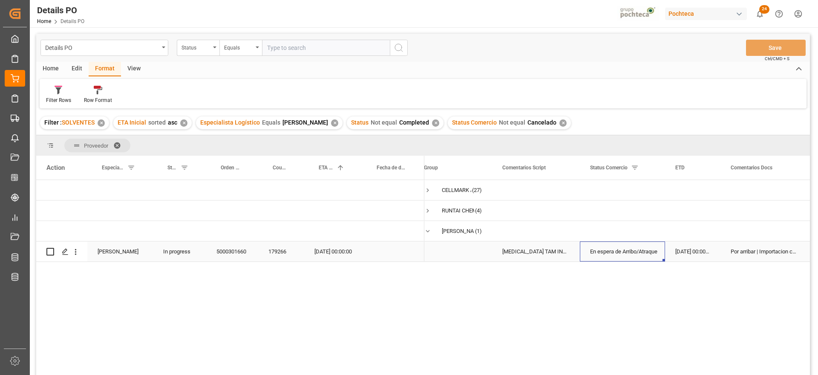
click at [682, 250] on div "[DATE] 00:00:00" at bounding box center [692, 251] width 55 height 20
click at [430, 228] on span "Press SPACE to select this row." at bounding box center [428, 231] width 8 height 8
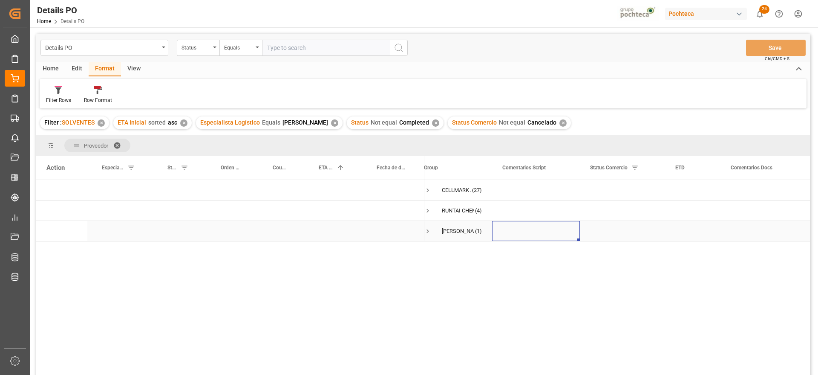
click at [574, 234] on div "Press SPACE to select this row." at bounding box center [536, 231] width 88 height 20
click at [722, 228] on div "Press SPACE to select this row." at bounding box center [764, 231] width 87 height 20
click at [560, 119] on div "✕" at bounding box center [563, 122] width 7 height 7
click at [432, 122] on div "✕" at bounding box center [435, 122] width 7 height 7
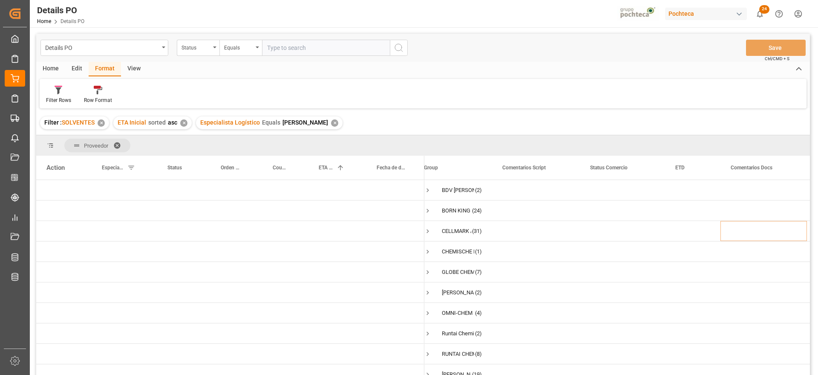
click at [333, 121] on div "✕" at bounding box center [334, 122] width 7 height 7
click at [500, 261] on div "Press SPACE to select this row." at bounding box center [536, 251] width 88 height 20
click at [244, 252] on div "Press SPACE to select this row." at bounding box center [232, 251] width 52 height 20
click at [378, 195] on div "Press SPACE to select this row." at bounding box center [393, 190] width 62 height 20
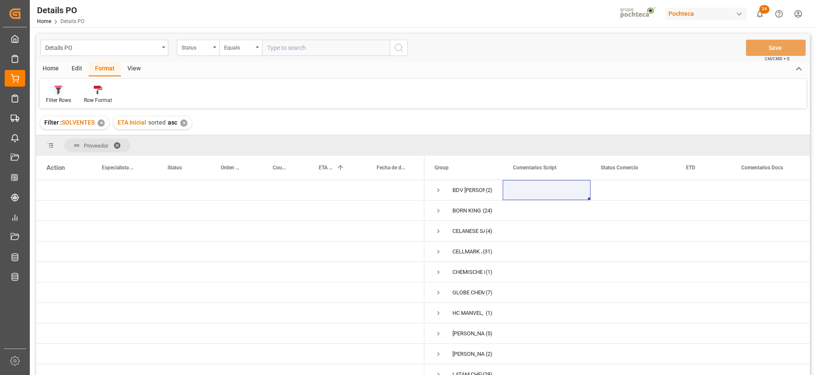
click at [57, 92] on icon at bounding box center [59, 90] width 8 height 9
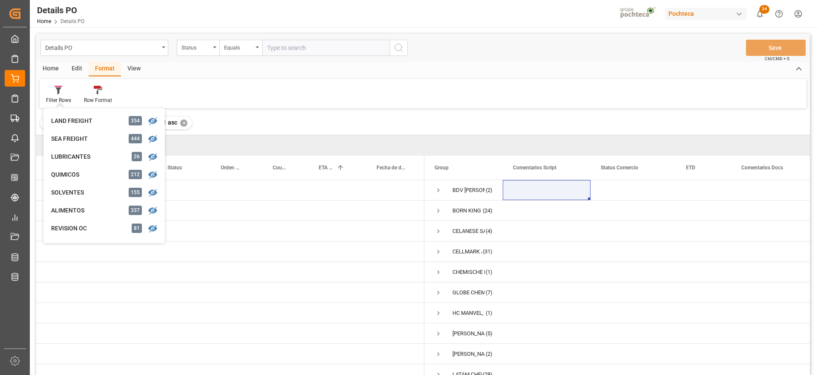
click at [77, 67] on div "Edit" at bounding box center [76, 69] width 23 height 14
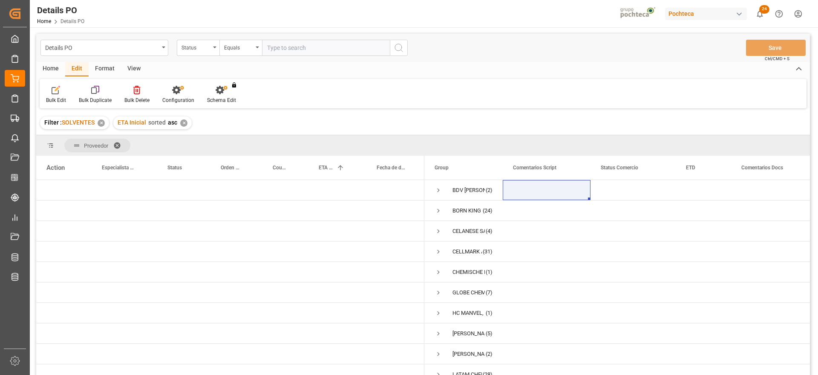
click at [122, 66] on div "View" at bounding box center [134, 69] width 26 height 14
click at [106, 68] on div "Format" at bounding box center [105, 69] width 32 height 14
click at [46, 70] on div "Home" at bounding box center [50, 69] width 29 height 14
click at [88, 88] on div at bounding box center [94, 89] width 23 height 9
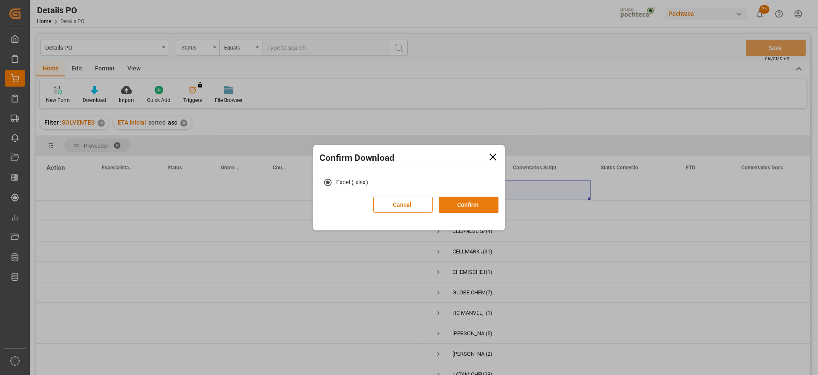
click at [468, 208] on button "Confirm" at bounding box center [469, 204] width 60 height 16
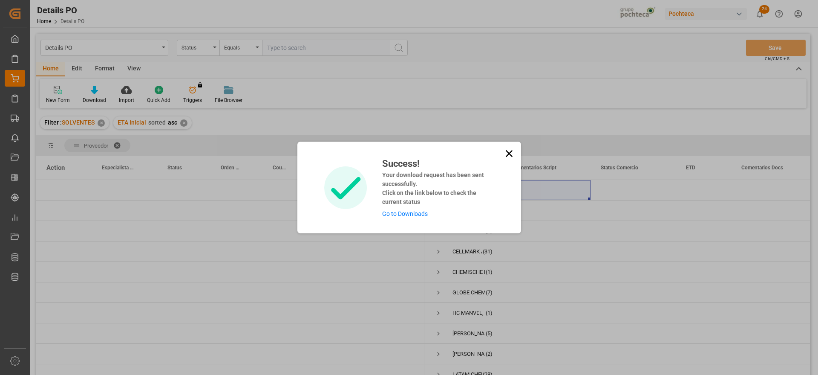
click at [395, 211] on link "Go to Downloads" at bounding box center [405, 213] width 46 height 7
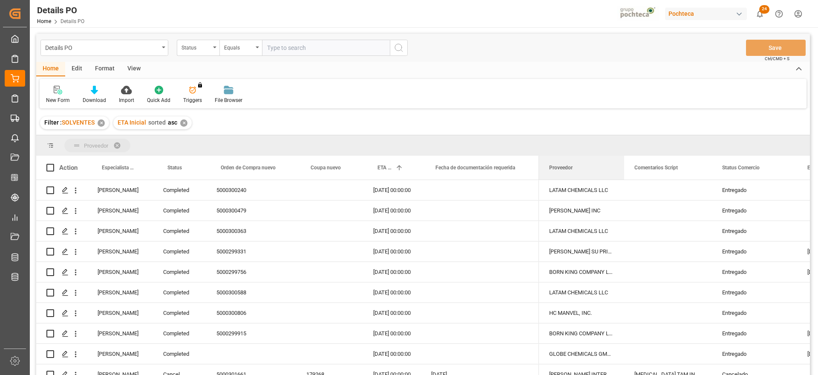
drag, startPoint x: 573, startPoint y: 144, endPoint x: 569, endPoint y: 142, distance: 4.6
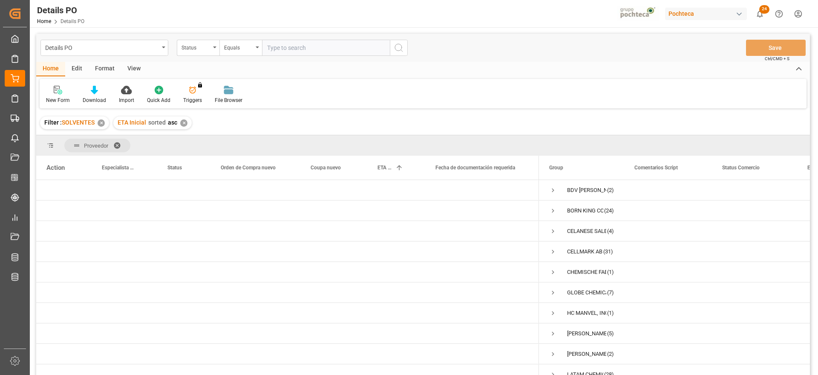
click at [118, 142] on span at bounding box center [120, 146] width 14 height 8
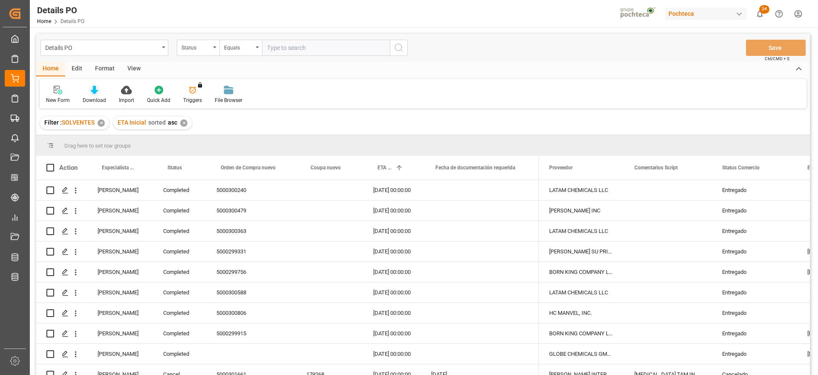
click at [92, 89] on icon at bounding box center [94, 90] width 7 height 9
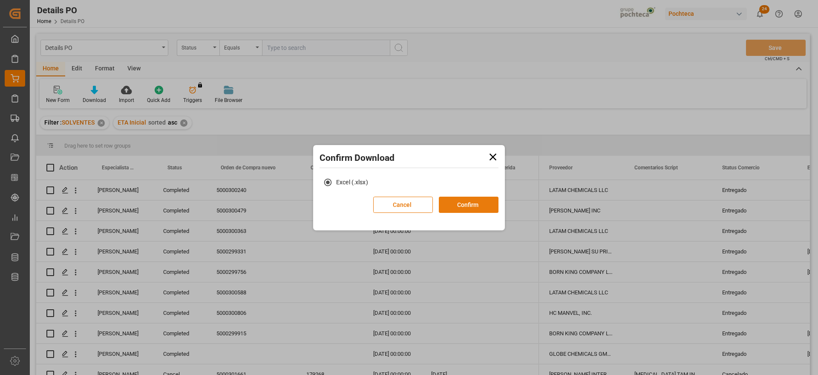
click at [481, 206] on button "Confirm" at bounding box center [469, 204] width 60 height 16
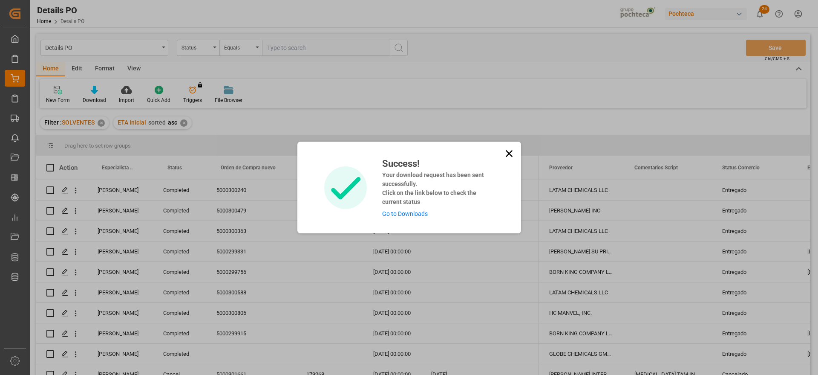
click at [405, 214] on link "Go to Downloads" at bounding box center [405, 213] width 46 height 7
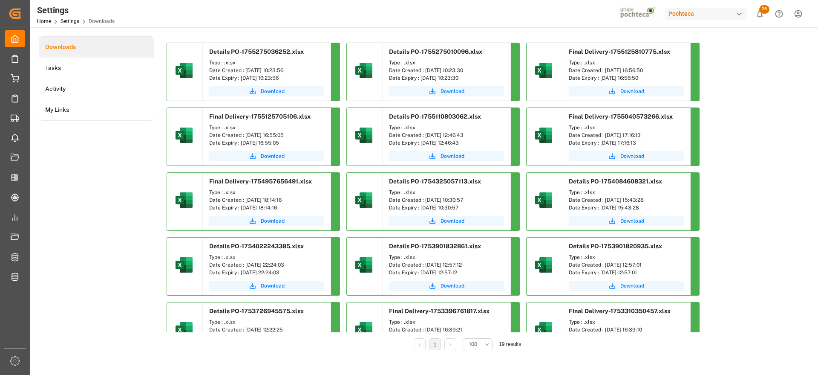
click at [267, 96] on div "Download" at bounding box center [267, 92] width 128 height 17
click at [265, 90] on span "Download" at bounding box center [273, 91] width 24 height 8
click at [269, 89] on span "Download" at bounding box center [273, 91] width 24 height 8
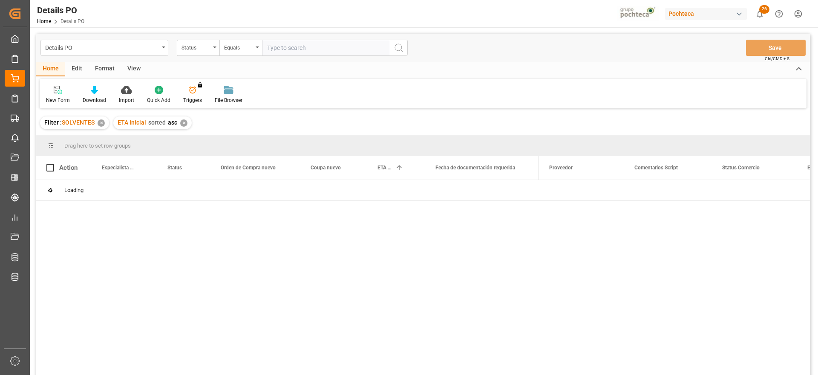
click at [192, 45] on div "Status" at bounding box center [196, 47] width 29 height 10
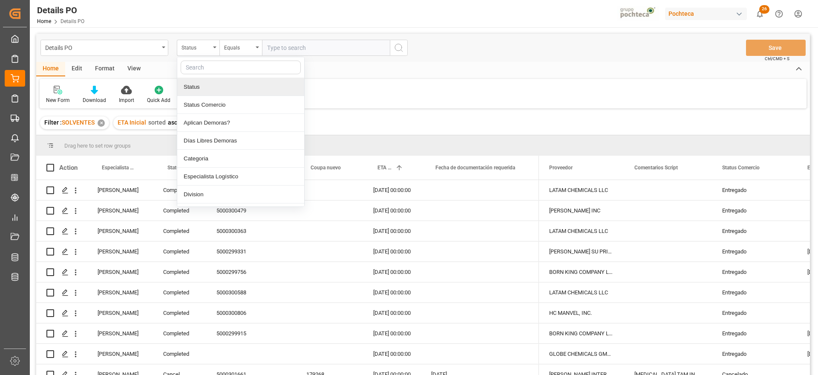
click at [204, 61] on input "text" at bounding box center [241, 68] width 120 height 14
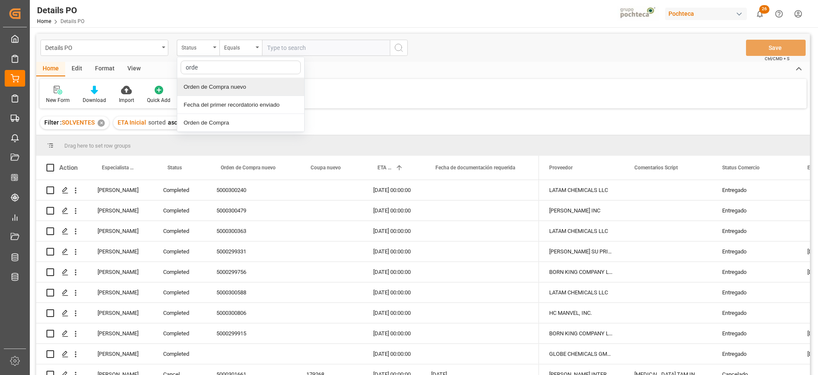
type input "orden"
click at [235, 87] on div "Orden de Compra nuevo" at bounding box center [240, 87] width 127 height 18
click at [290, 58] on div "Details PO Orden de Compra nuevo Equals Save Ctrl/CMD + S" at bounding box center [423, 48] width 774 height 28
click at [289, 47] on input "text" at bounding box center [326, 48] width 128 height 16
paste input "5000305243"
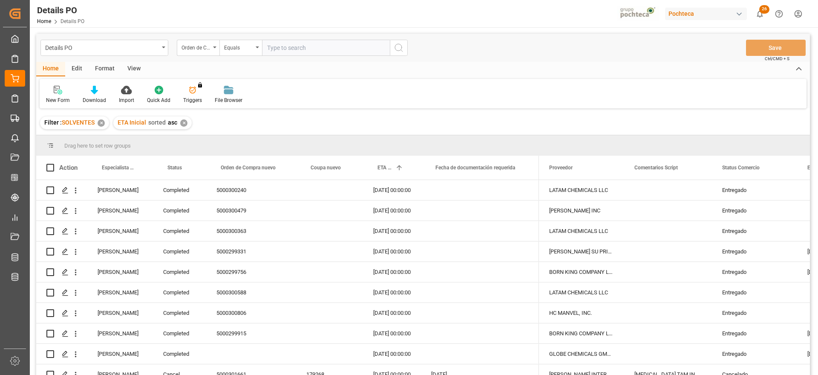
type input "5000305243"
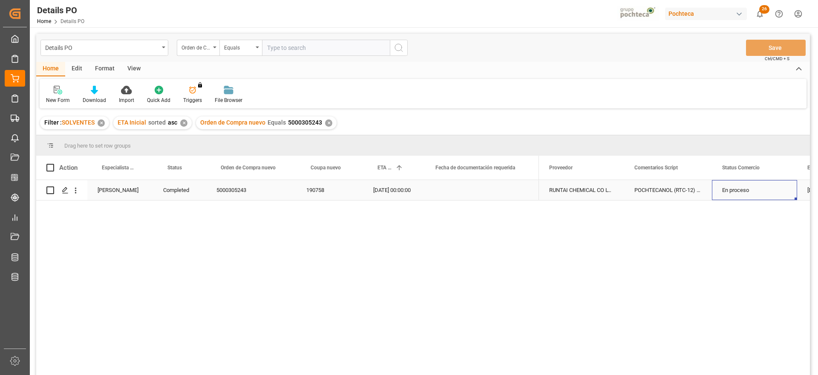
click at [743, 188] on div "En proceso" at bounding box center [754, 190] width 65 height 20
click at [777, 193] on icon "open menu" at bounding box center [782, 195] width 10 height 10
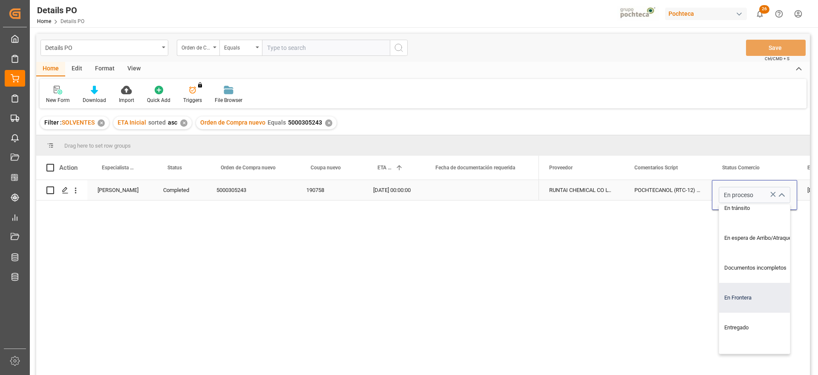
scroll to position [53, 0]
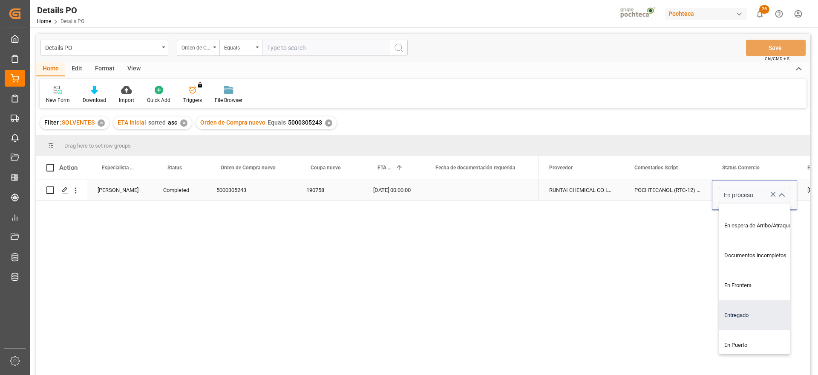
click at [753, 311] on div "Entregado" at bounding box center [759, 315] width 81 height 30
type input "Entregado"
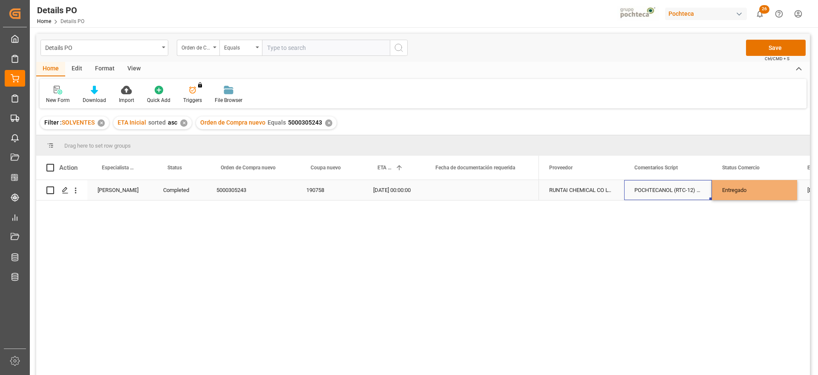
click at [667, 186] on div "POCHTECANOL (RTC-12) IMP TAM INC 200 KG" at bounding box center [668, 190] width 88 height 20
click at [777, 50] on button "Save" at bounding box center [776, 48] width 60 height 16
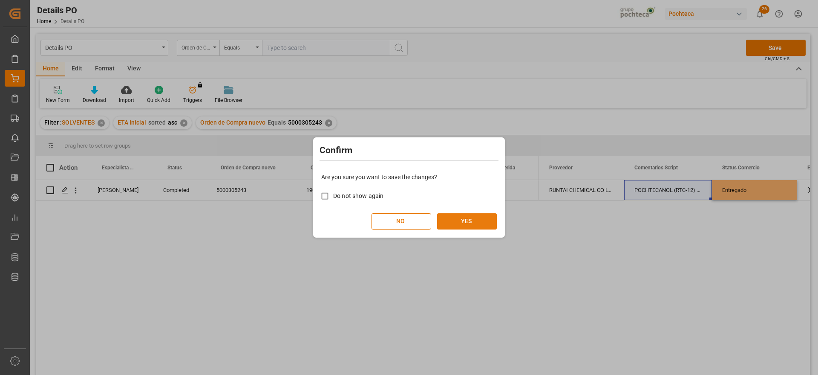
click at [472, 220] on button "YES" at bounding box center [467, 221] width 60 height 16
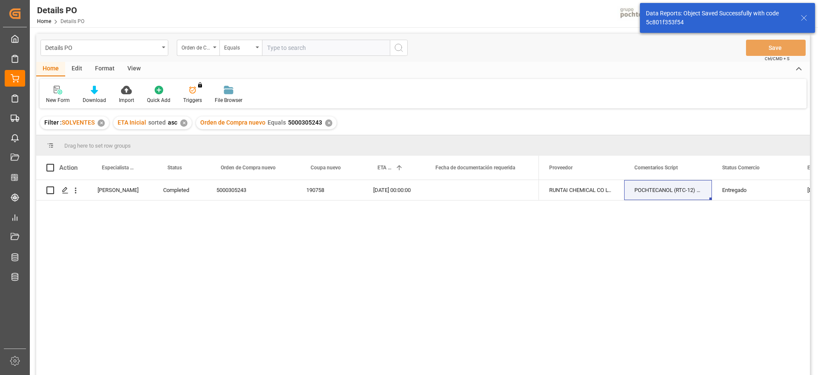
click at [328, 122] on div "✕" at bounding box center [328, 122] width 7 height 7
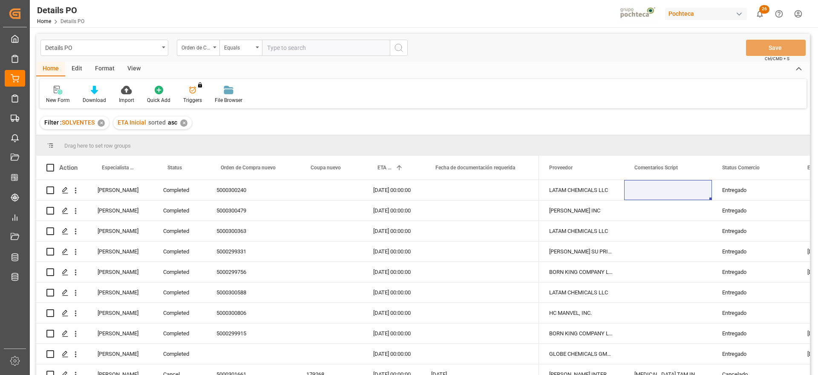
click at [288, 48] on input "text" at bounding box center [326, 48] width 128 height 16
paste input "5000305242"
type input "5000305242"
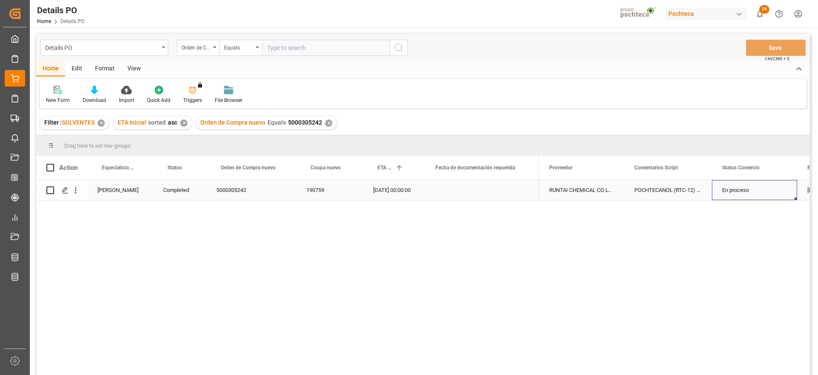
click at [755, 191] on div "En proceso" at bounding box center [754, 190] width 65 height 20
click at [782, 194] on icon "open menu" at bounding box center [782, 195] width 10 height 10
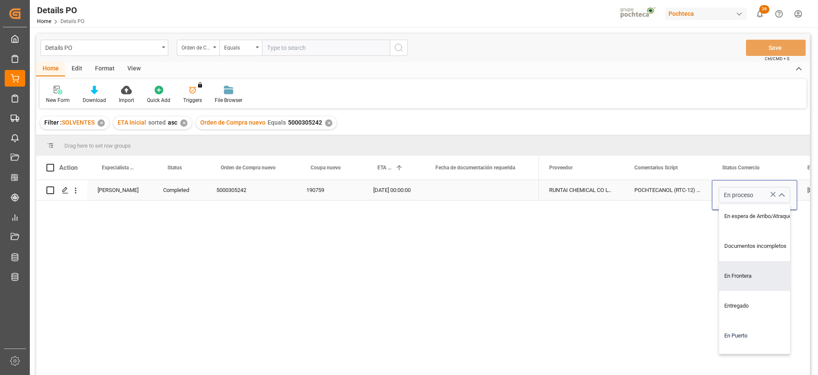
scroll to position [63, 0]
click at [751, 300] on div "Entregado" at bounding box center [759, 306] width 81 height 30
type input "Entregado"
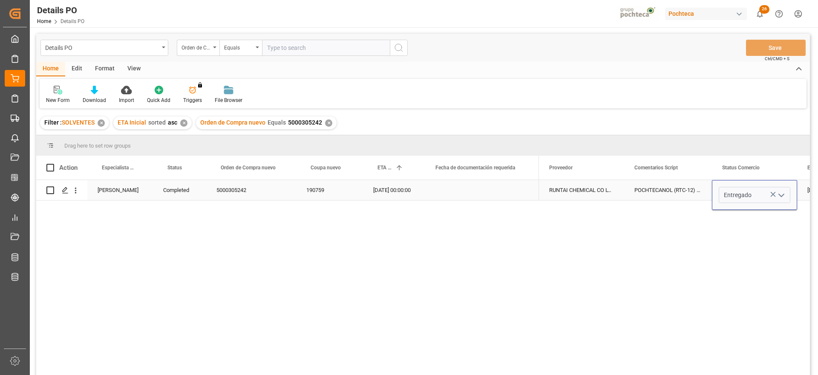
click at [662, 191] on div "POCHTECANOL (RTC-12) IMP TAM INC 200 KG" at bounding box center [668, 190] width 88 height 20
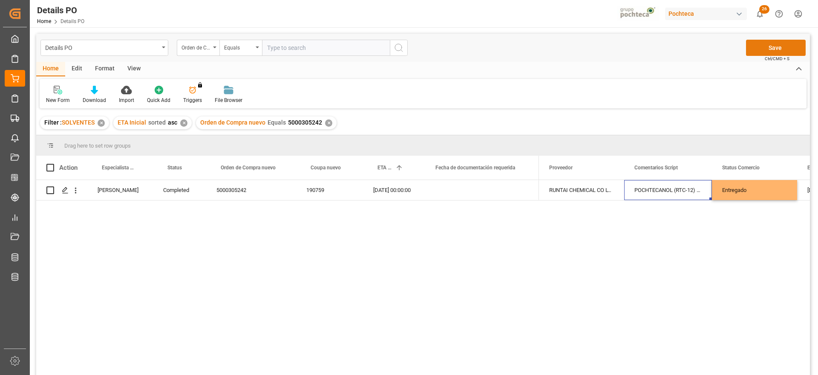
click at [779, 47] on button "Save" at bounding box center [776, 48] width 60 height 16
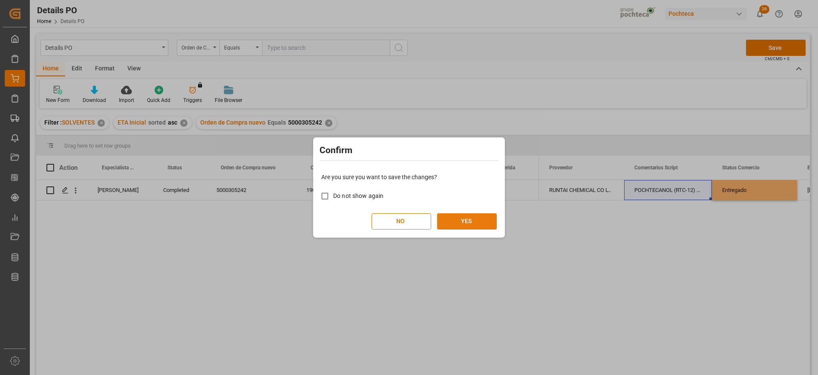
click at [482, 222] on button "YES" at bounding box center [467, 221] width 60 height 16
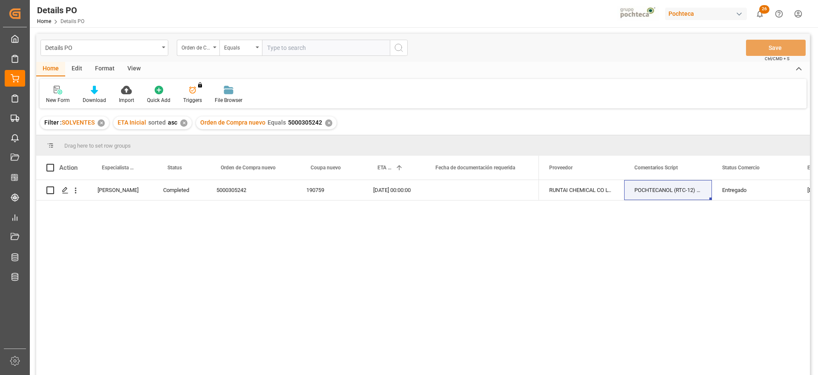
click at [91, 266] on div "Paola Díaz López Completed 5000305242 190759 28-07-2025 00:00:00 RUNTAI CHEMICA…" at bounding box center [423, 278] width 774 height 197
